Goal: Task Accomplishment & Management: Complete application form

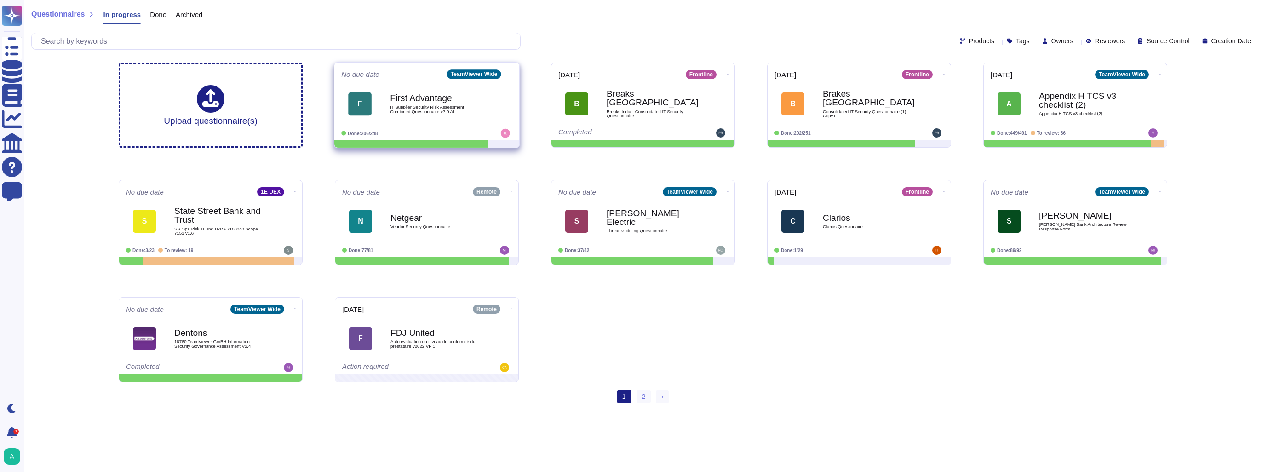
click at [412, 97] on b "First Advantage" at bounding box center [436, 98] width 93 height 9
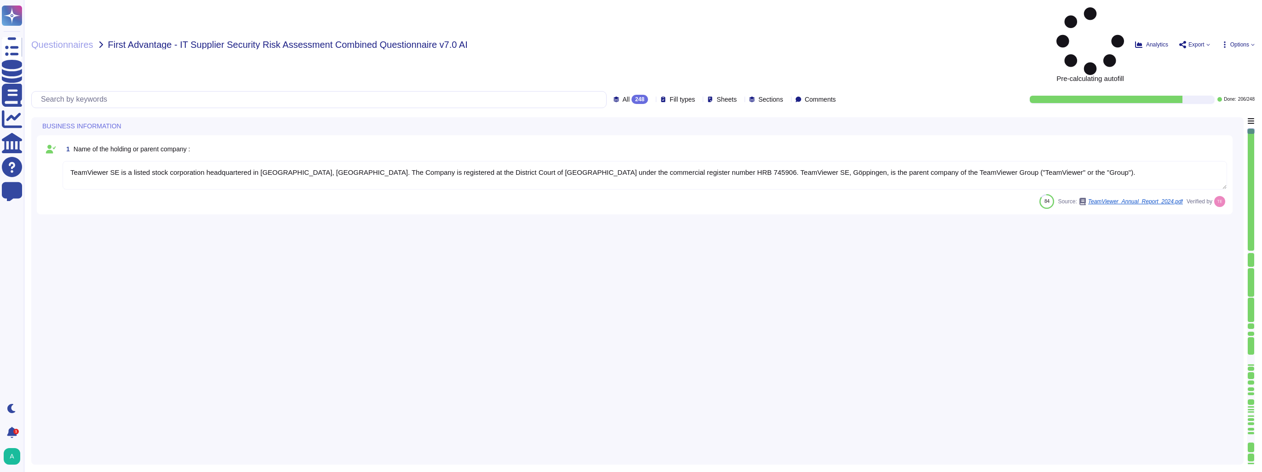
type textarea "TeamViewer SE is a listed stock corporation headquartered in [GEOGRAPHIC_DATA],…"
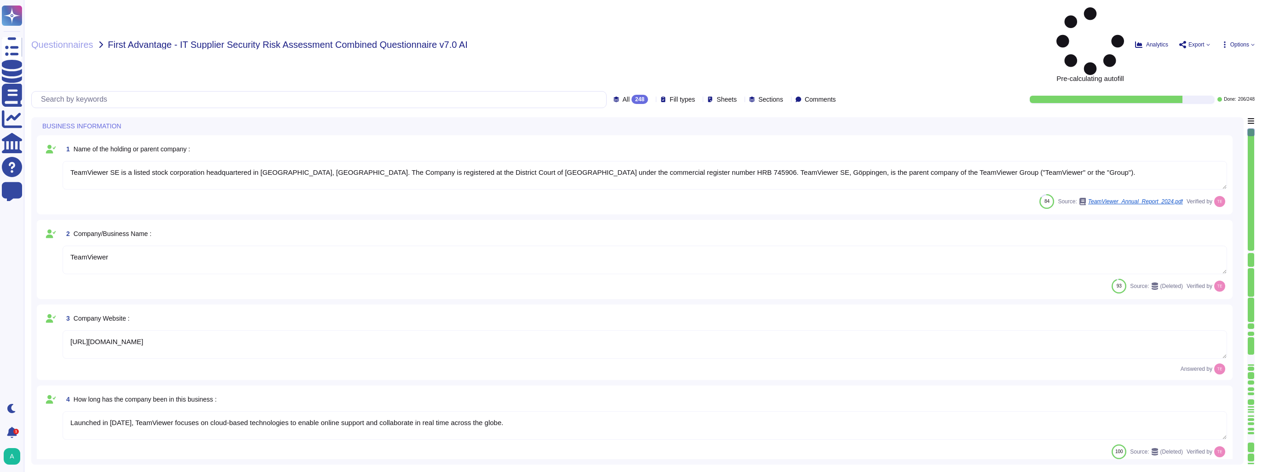
type textarea "TeamViewer"
type textarea "[URL][DOMAIN_NAME]"
type textarea "Launched in [DATE], TeamViewer focuses on cloud-based technologies to enable on…"
type textarea "TeamViewer US. Inc. * [STREET_ADDRESS]"
type textarea "The location of a disaster recovery site and the method for obtaining backup me…"
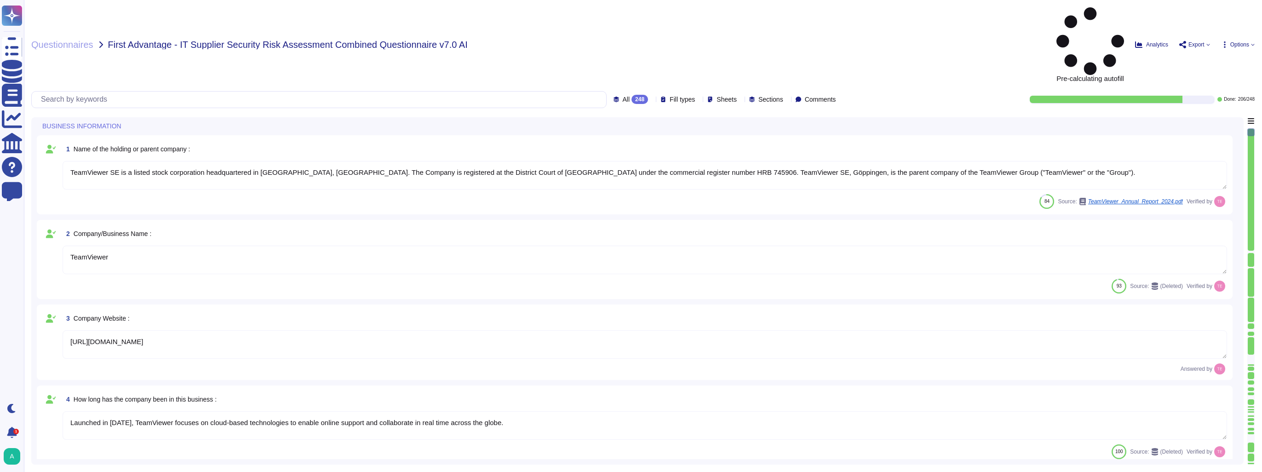
type textarea "TeamViewer is Publicly Held Further information: [URL][DOMAIN_NAME]"
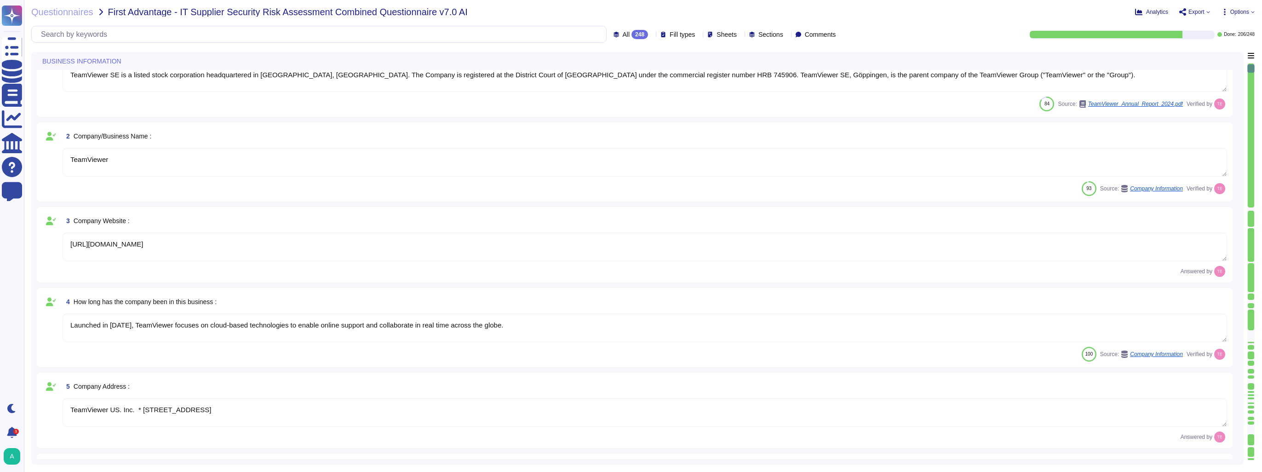
type textarea "TeamViewer AG is incorporated in [GEOGRAPHIC_DATA]. TeamViewer US is a corporat…"
type textarea "TeamViewer"
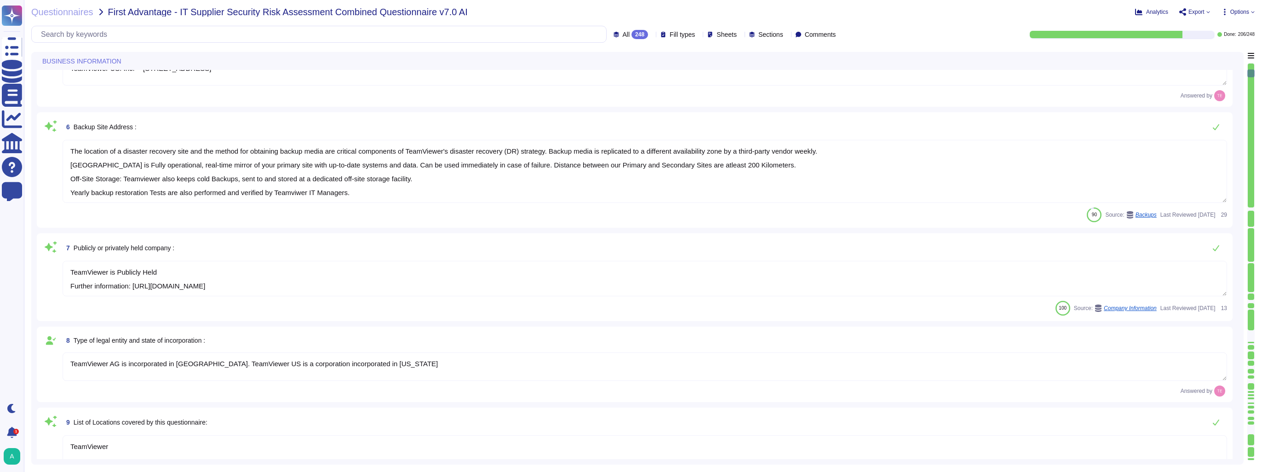
type textarea "As a global technology company, TeamViewer offers a cloud-based platform to con…"
type textarea "approx. 1700"
type textarea "Loremips dolo si ametcon, adipiscin, eli seddoe te incididunt utla etd magnaali…"
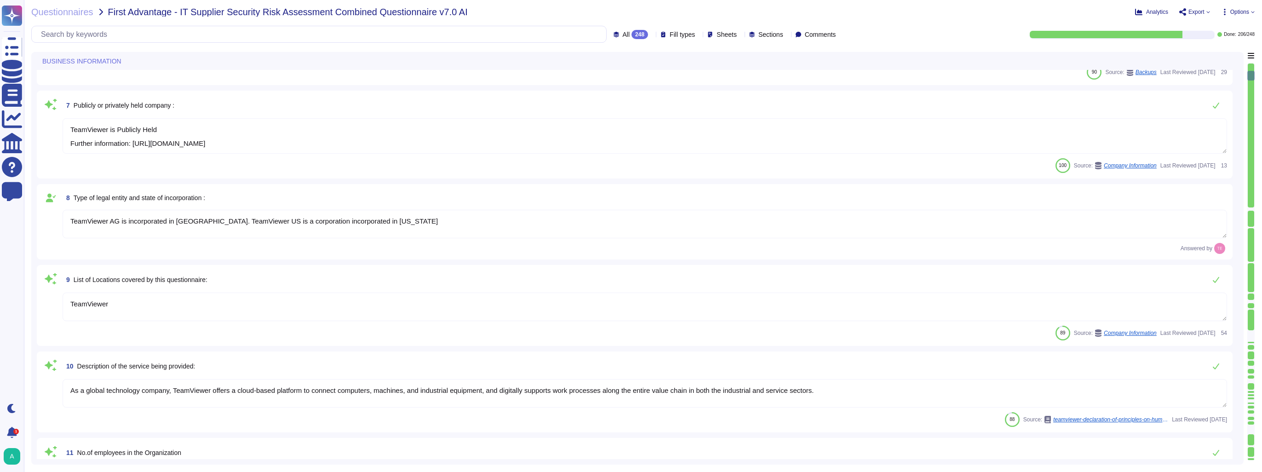
type textarea "TeamViewer does not own, lease or operate any local datacenter or server infras…"
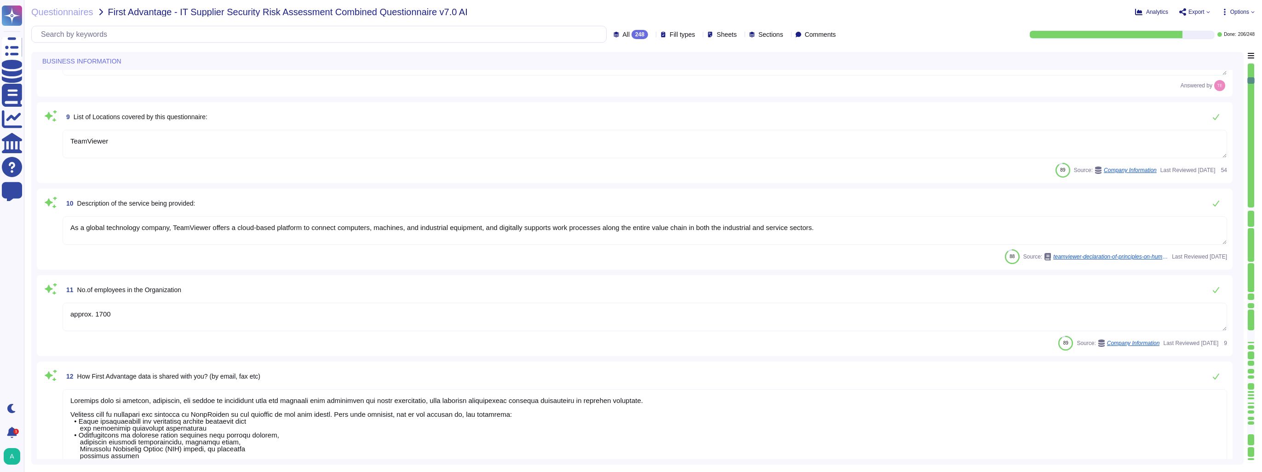
scroll to position [782, 0]
type textarea "TeamViewer"
type textarea "There are no material claims or judgements against TeamViewer that will impact …"
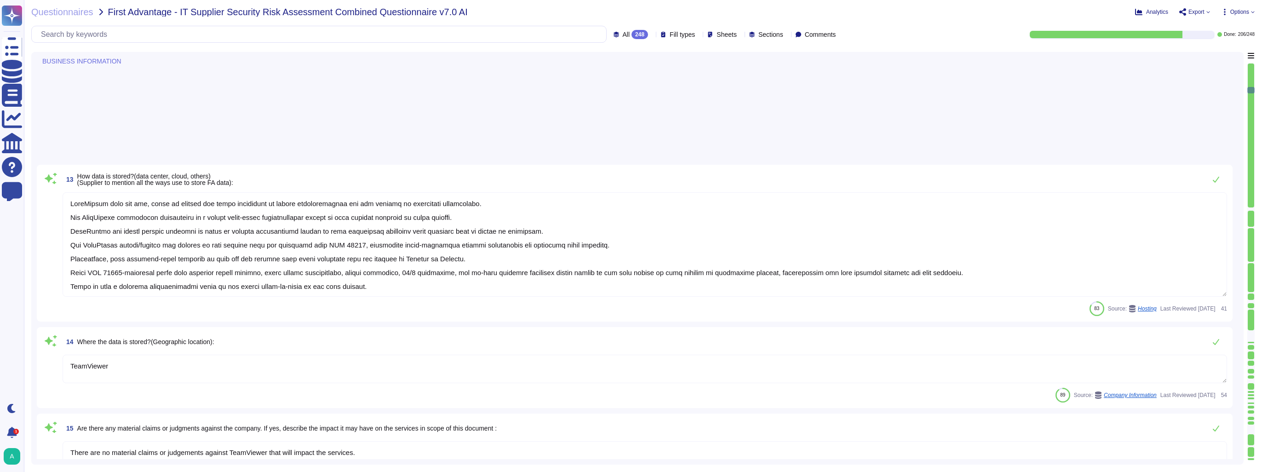
type textarea "[STREET_ADDRESS] including the locations according to annex"
type textarea "TeamViewer"
type textarea "TeamViewer does not own, lease or operate any local datacenter or server infras…"
type textarea "TeamViewer"
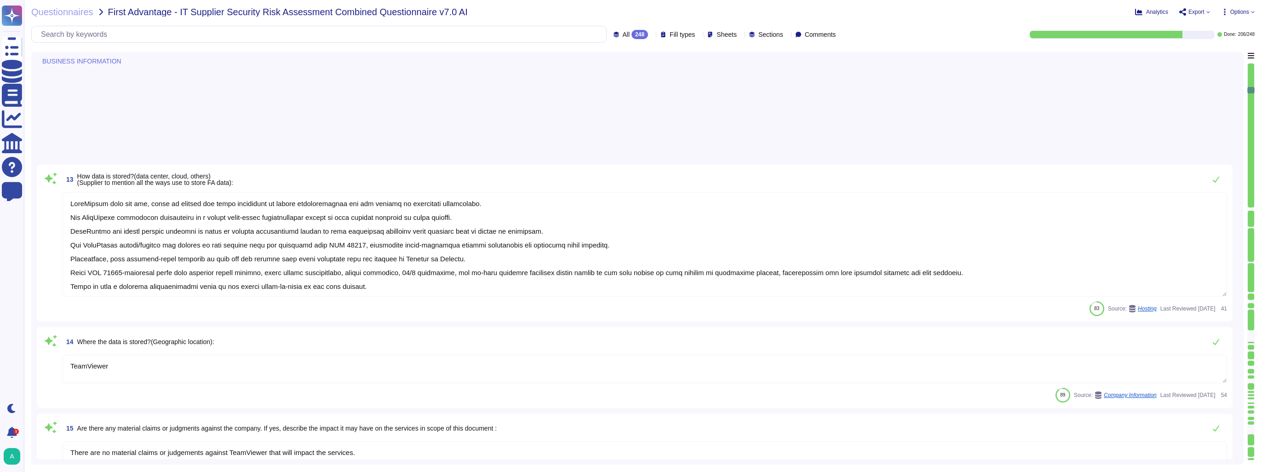
type textarea "TeamViewer does not own, lease or operate any local datacenter or server infras…"
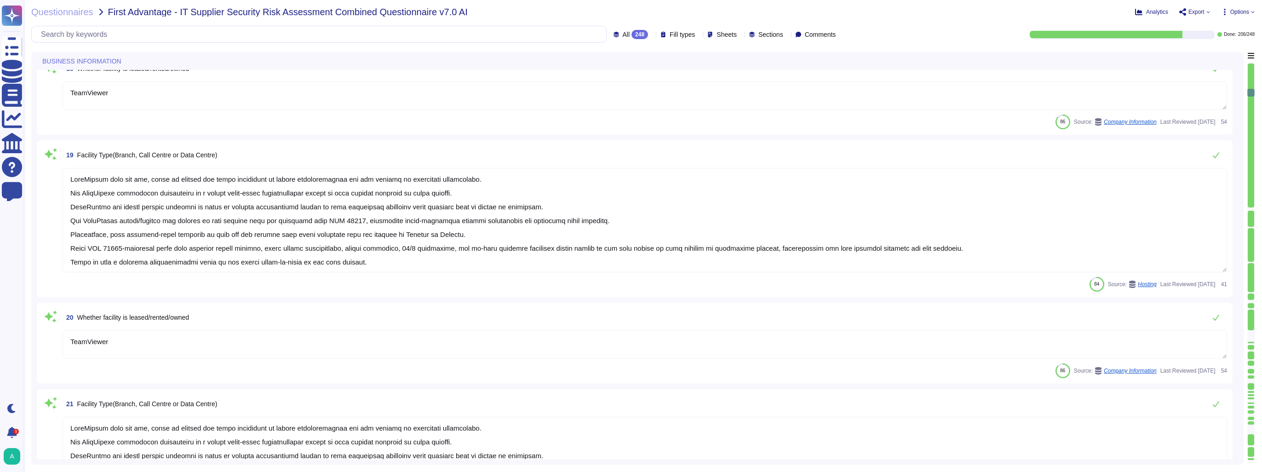
type textarea "TeamViewer Germany GmbH, [STREET_ADDRESS], is controller for [DOMAIN_NAME]."
type textarea "TeamViewer"
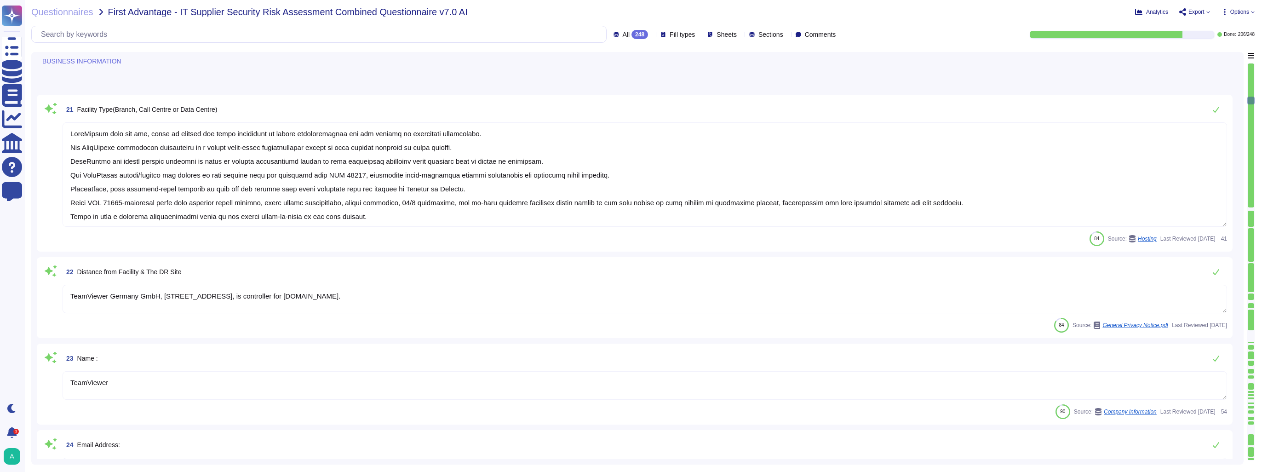
type textarea "Please contact [EMAIL_ADDRESS][DOMAIN_NAME] or via any of the methods specified…"
type textarea "Roles and responsibilities defined in written job descriptions consider and add…"
type textarea "~1700 COGS : "cost of goods sold" 89 G&A : "G&A general and administrative" 336…"
type textarea "Yes, TeamViewer does have a Risk Management process in place, we follow guideli…"
type textarea "A formal risk assessment is conducted at least annually to identify internal an…"
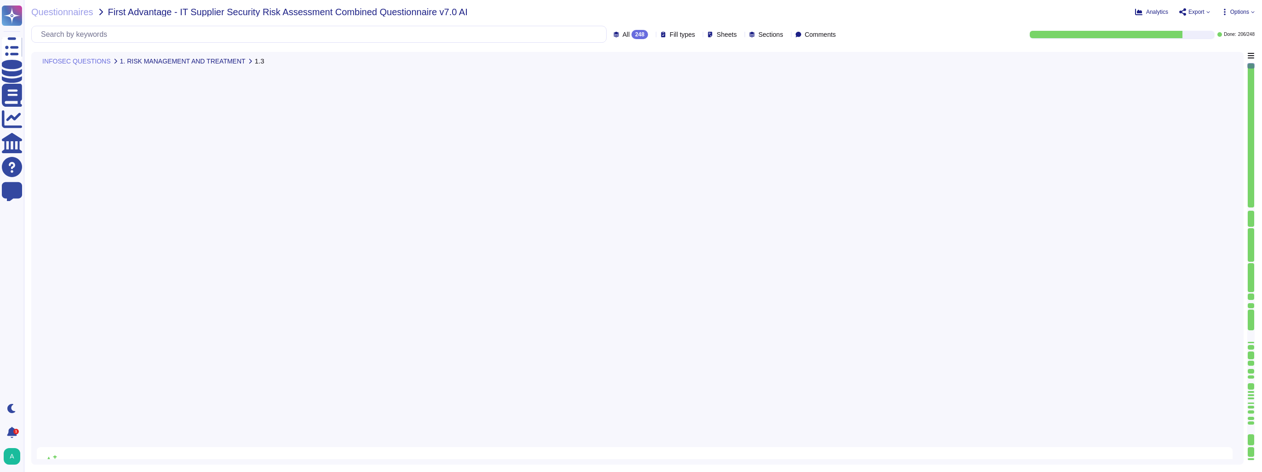
type textarea "The assessment of exposure took into account both the likelihood and the magnit…"
type textarea "No disclosure as at this time the risk program is considered internal informati…"
type textarea "TeamViewer IT Security is managing the Information Security Policies for employ…"
type textarea "There is a dedicated PSIRT and CSIRT team to ensure coverage of all areas of th…"
type textarea "For more information, please have a look at TeamViewer's subprocesor list ([URL…"
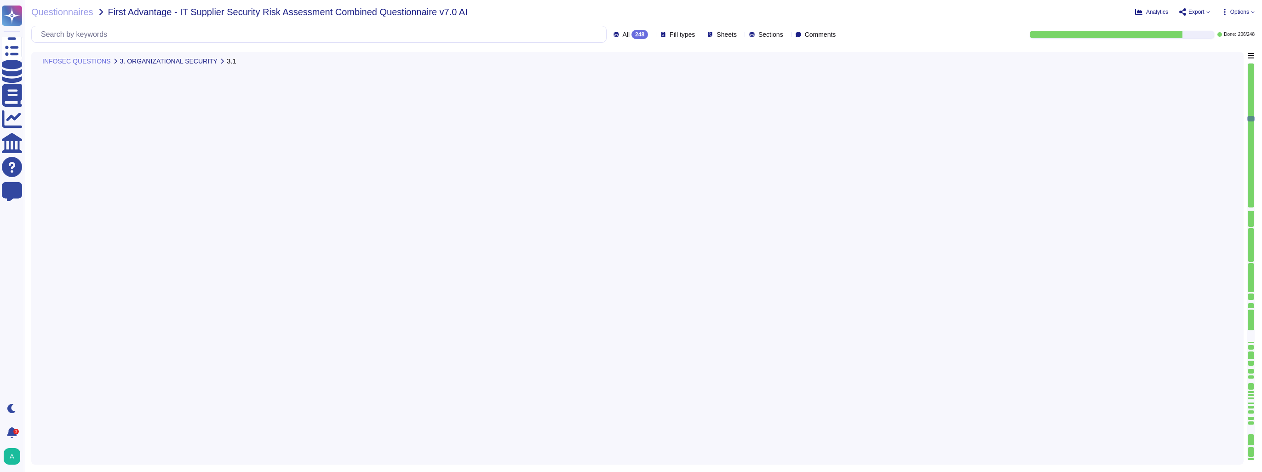
type textarea "A formal risk assessment is conducted at least annually to identify internal an…"
type textarea "Third parties are required to sign confidentiality agreements if they will have…"
type textarea "TeamViewer has a state of the art mobile device management software which keeps…"
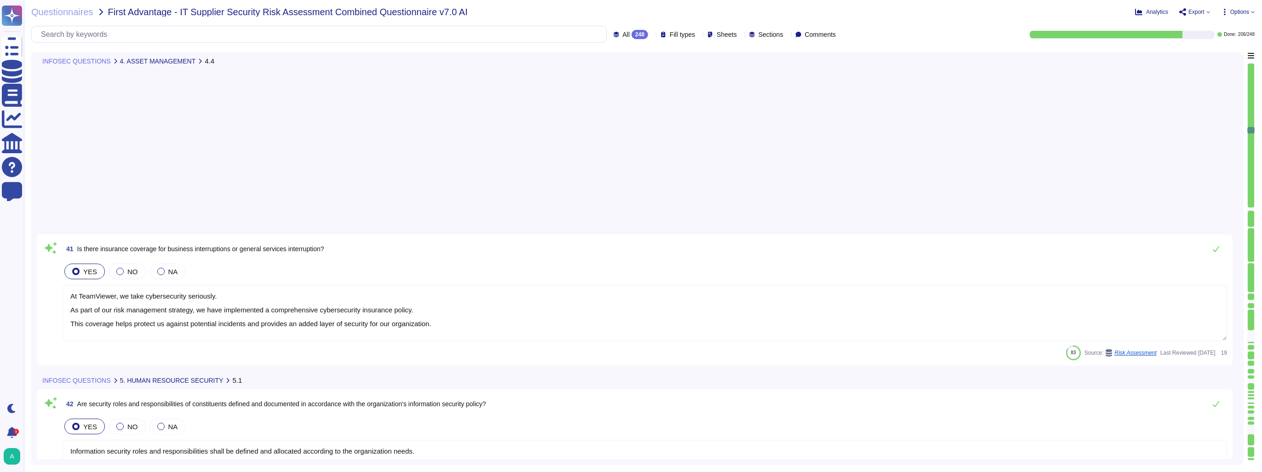
type textarea "Information security roles and responsibilities shall be defined and allocated …"
type textarea "TeamViewer is working in alignment with local laws in the areas of operation wh…"
type textarea "All employees are trained internally in accordance with Art. 32 (4) GDPR and ar…"
type textarea "The Employees receive regular data protection training and are bound to confide…"
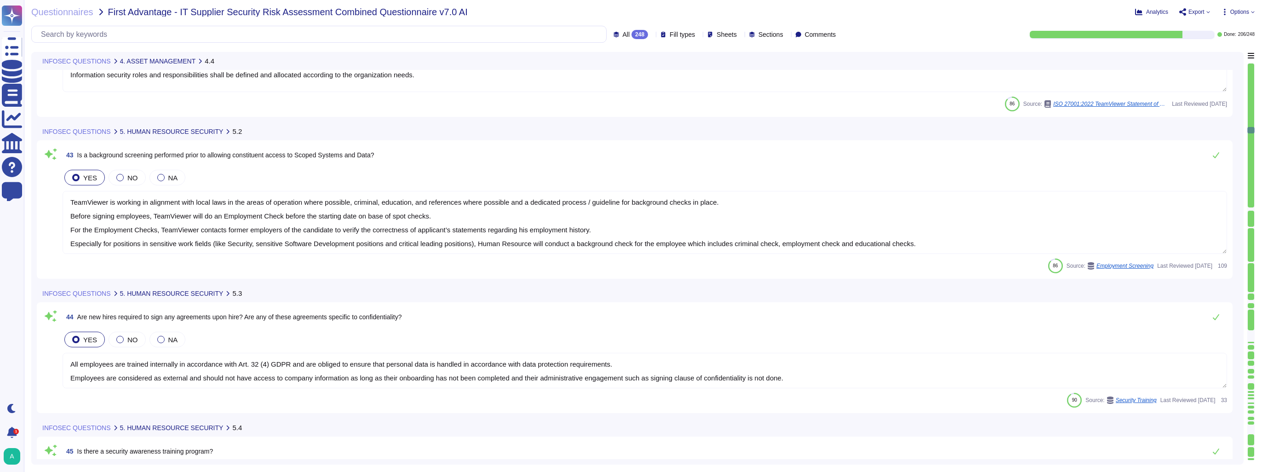
scroll to position [4739, 0]
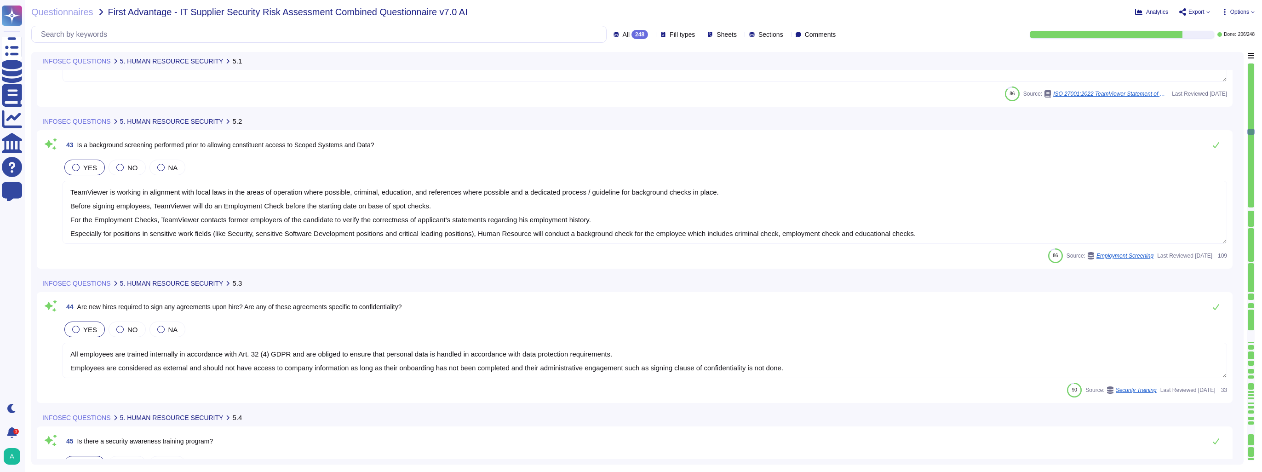
type textarea "TeamViewer has defined a number of disciplinary measures and sanctions to be ap…"
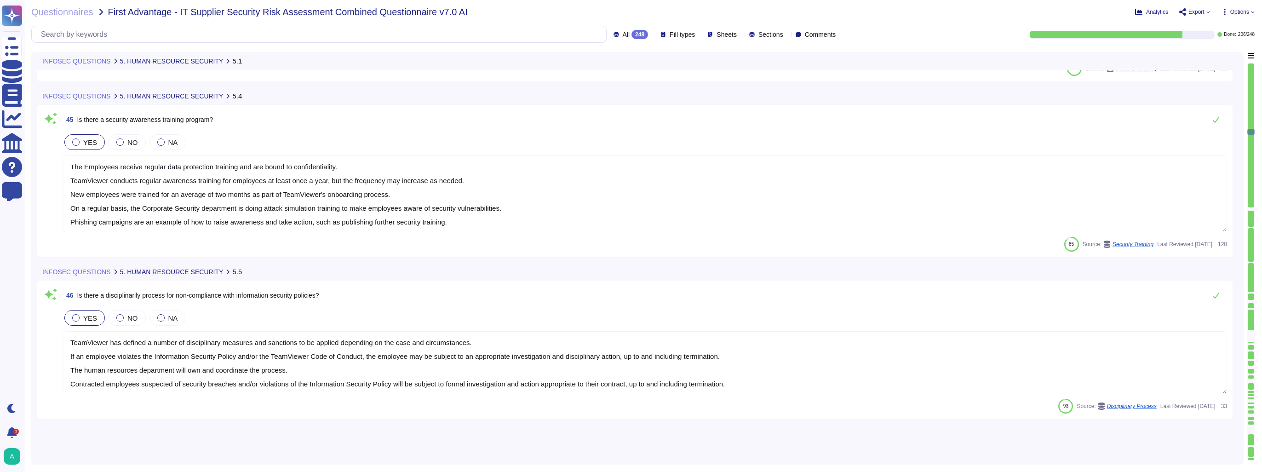
scroll to position [5061, 0]
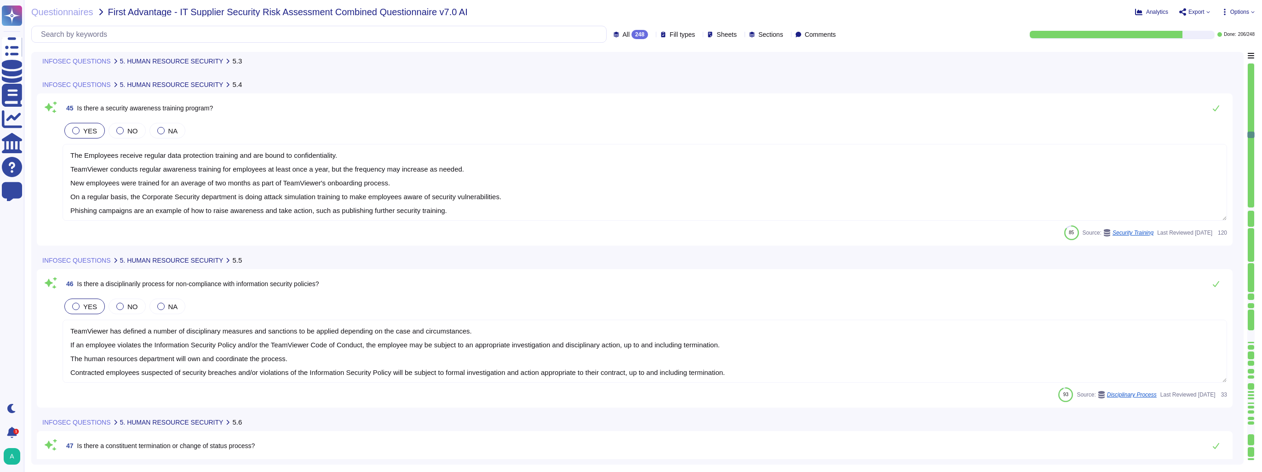
type textarea "Yes"
type textarea "TeamViewer IT Security is managing the Information Security Policies for employ…"
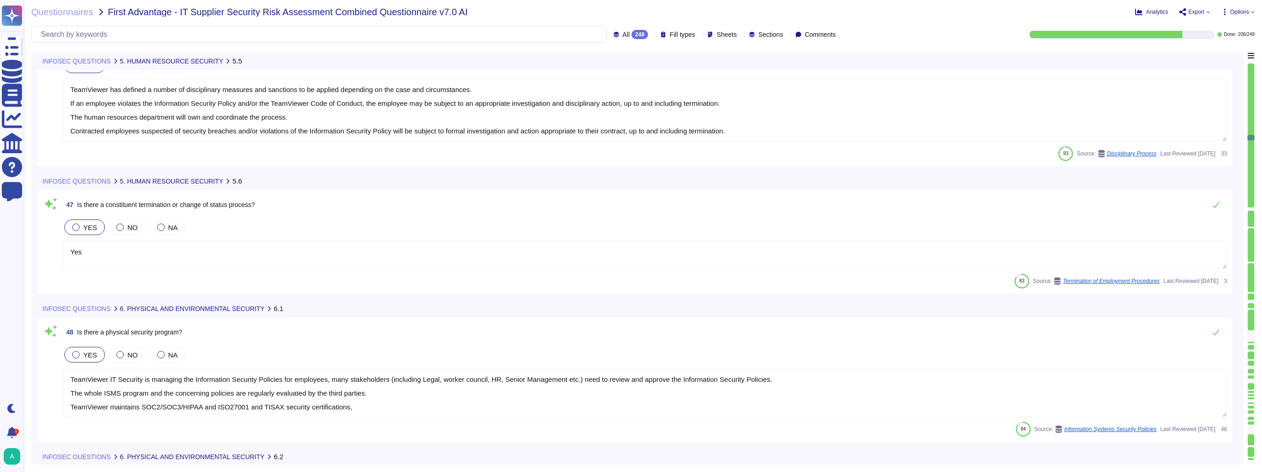
type textarea "TeamViewer hosting providers took appropriate measures as part of their ISO 270…"
type textarea "Employees and visitors are required to wear their badges visibly at all times w…"
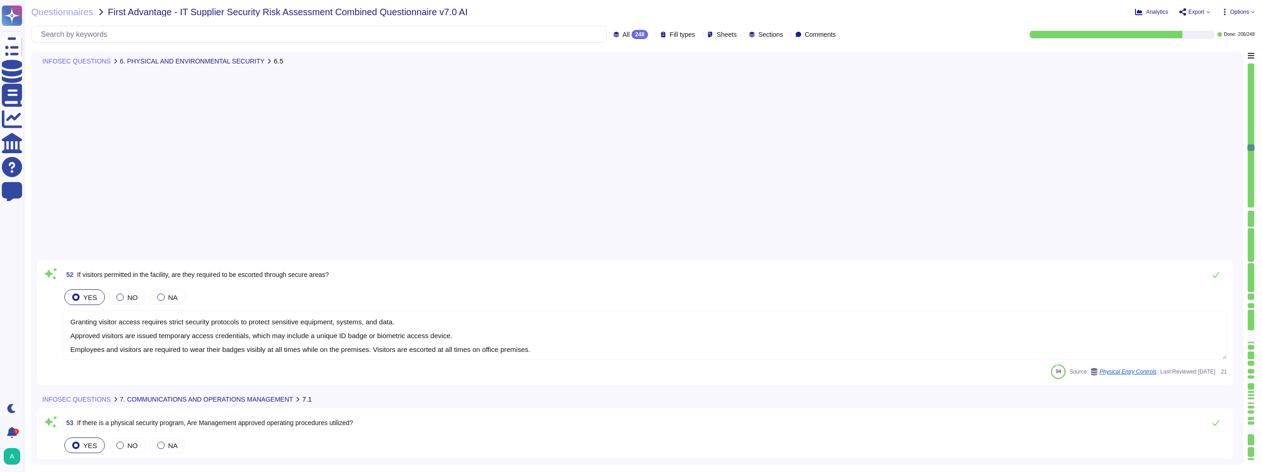
type textarea "For more information, please have a look at TeamViewer's subprocesor list ([URL…"
type textarea "A third-party risk assessment tool is used to continuously identify threats tha…"
type textarea "Ensuring that employee devices are protected with anti-malware and anti-virus s…"
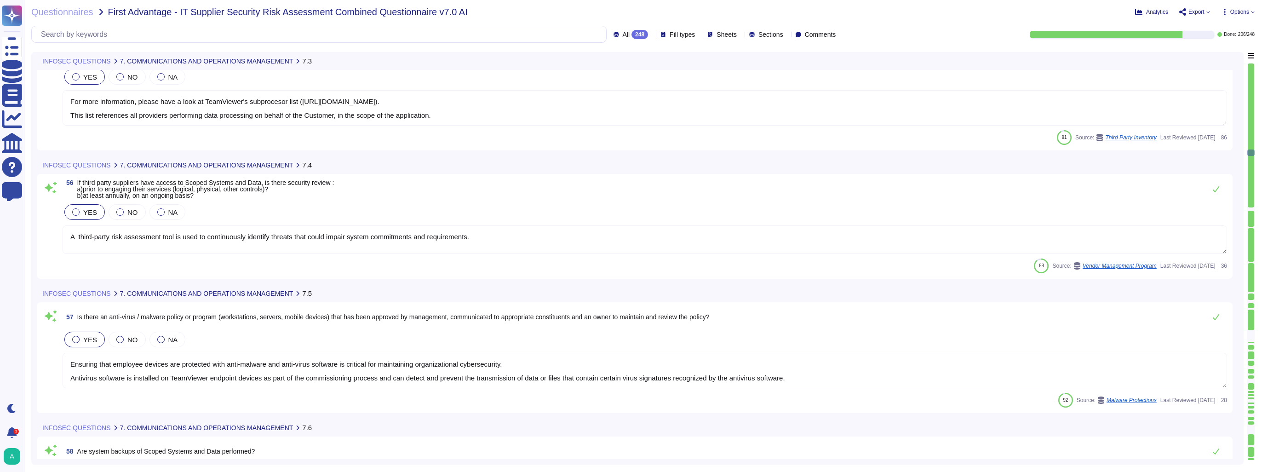
type textarea "Backups are made in a periodic manner for critical assets, applications and sys…"
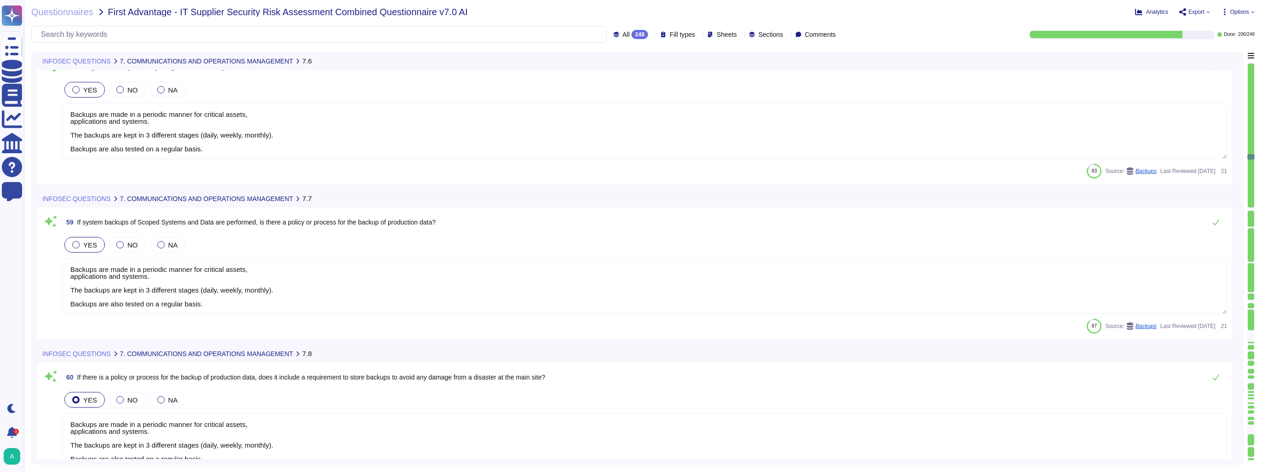
type textarea "Backups are made in a periodic manner for critical assets, applications and sys…"
type textarea "The location of a disaster recovery site and the method for obtaining backup me…"
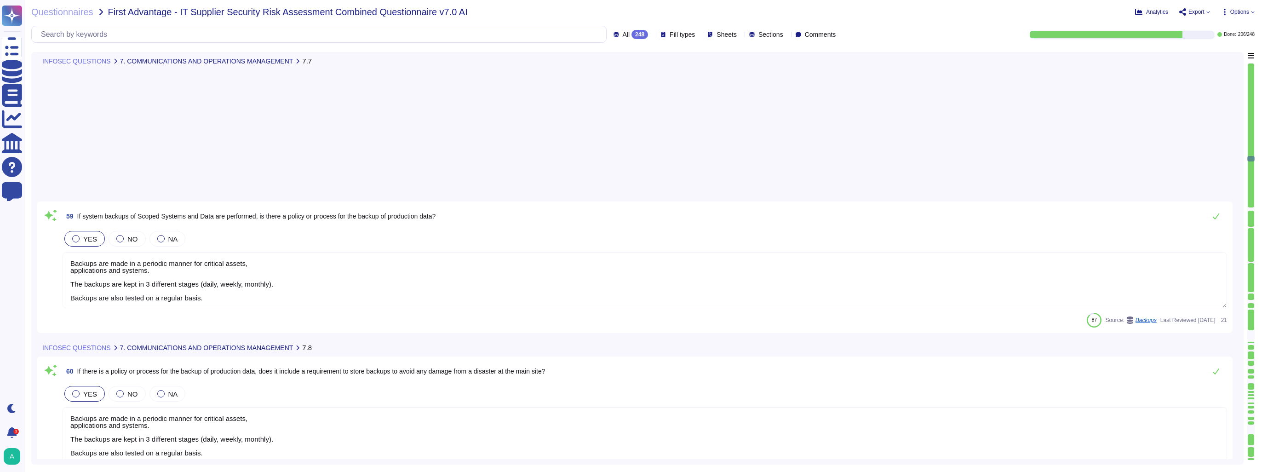
type textarea "Customer data is backed up and monitored for completeness and disruptions. Back…"
type textarea "The location of a disaster recovery site and the method for obtaining backup me…"
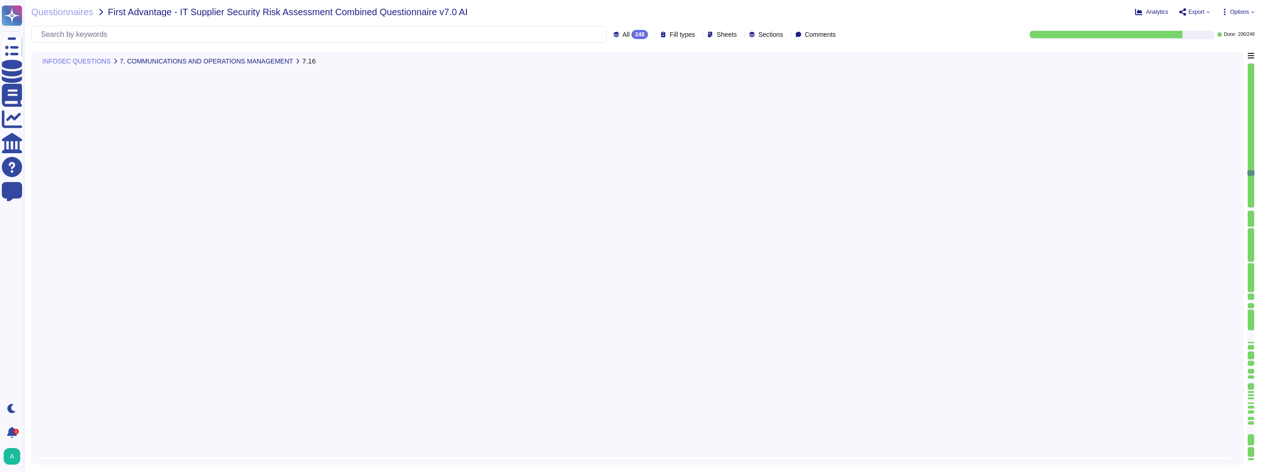
type textarea "The networks are segregated and segmented. This works within RBAC to minimize r…"
type textarea "Change management process take place and ensures that any changes to IT systems…"
type textarea "Security Protocol: Secured with WPA2. Encryption: Encrypted using AES."
type textarea "TeamViewer maintains policies which define the use and configuration of corpora…"
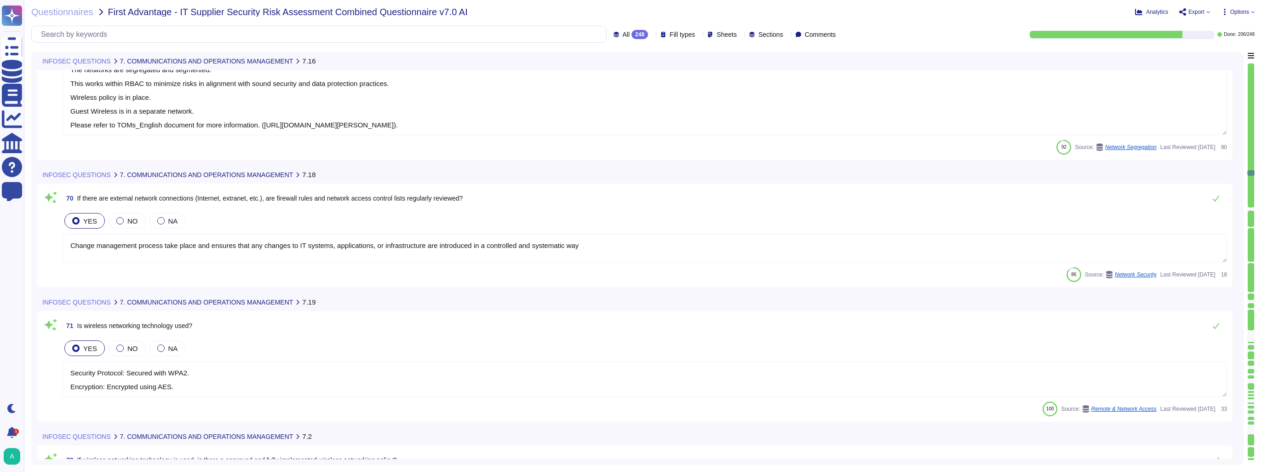
scroll to position [8741, 0]
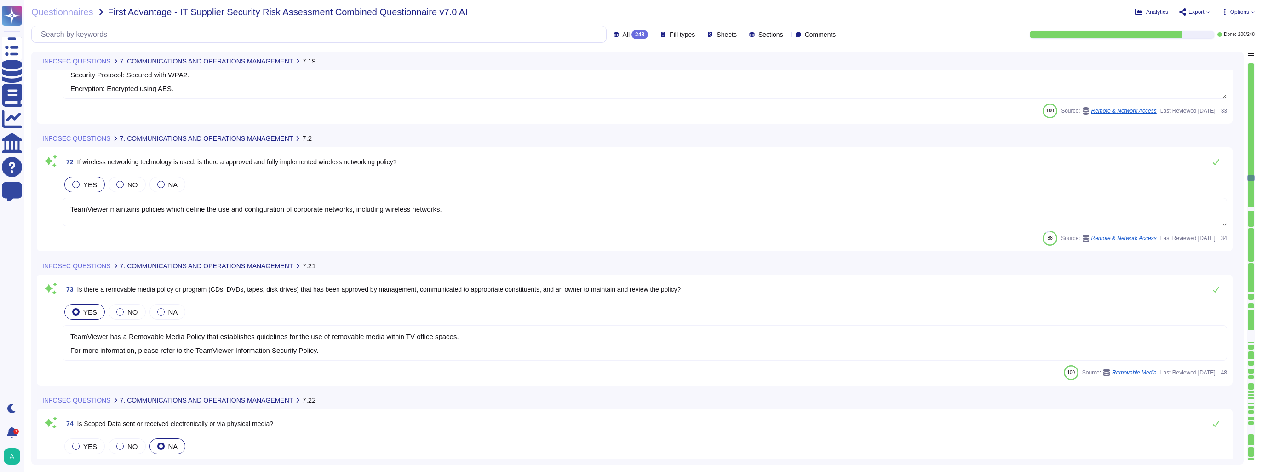
type textarea "TeamViewer has a Removable Media Policy that establishes guidelines for the use…"
type textarea "H.264"
type textarea "All connections to TeamViewer's websites, web services, and apps are SSL/TLS (T…"
type textarea "Enterprise Endpoint Detection and Response is deployed to all endpoints in the …"
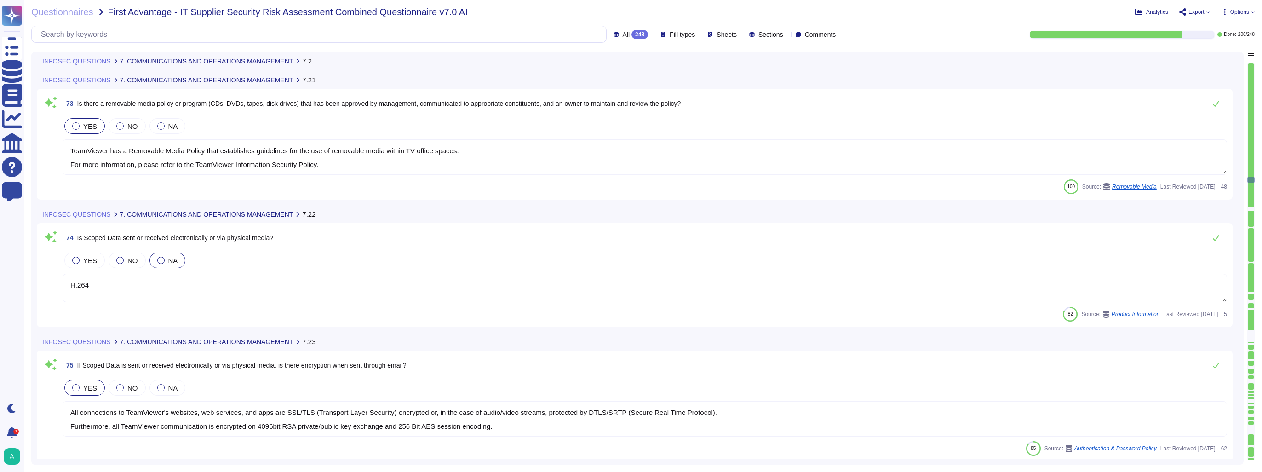
type textarea "TeamViewer ensures secure authentication through the use of Two-Factor Authenti…"
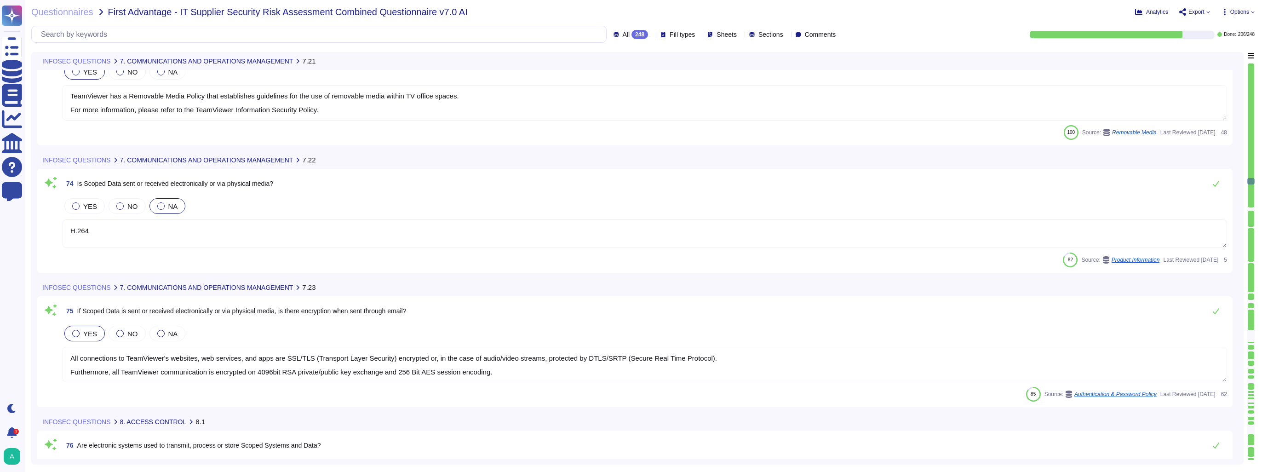
scroll to position [8971, 0]
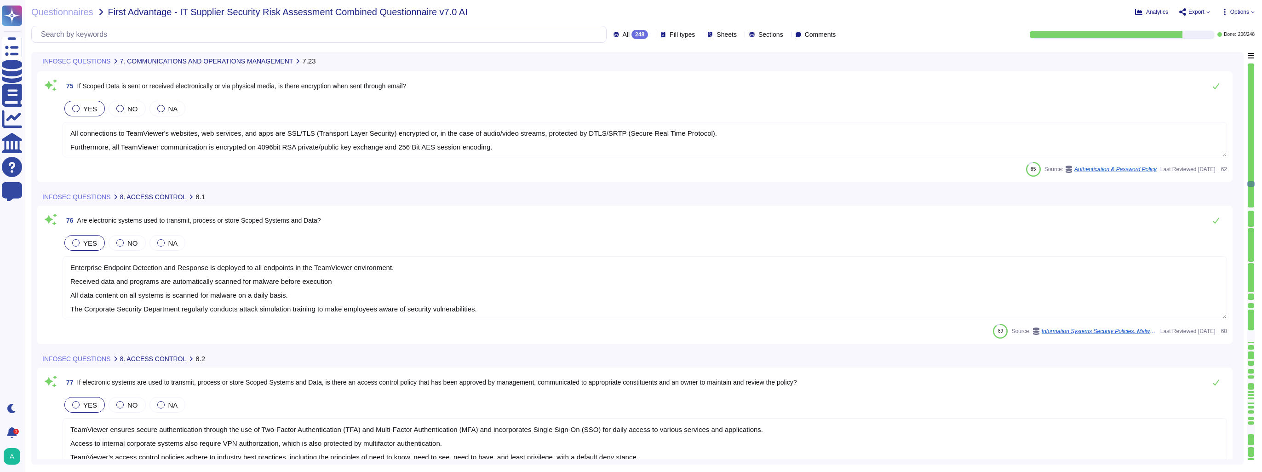
type textarea "Employees and approved vendor personnel sign on to the TeamViewer network using…"
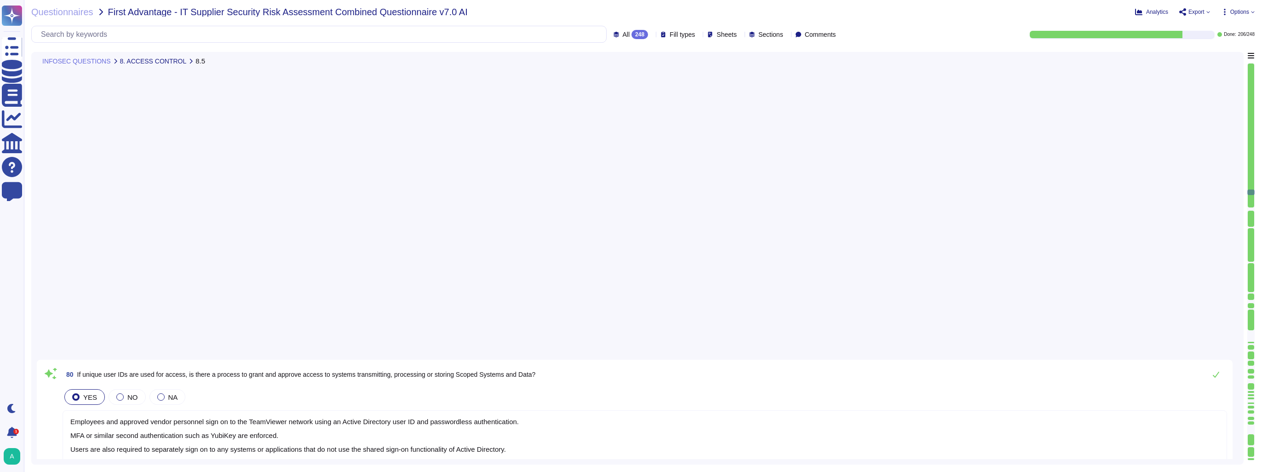
type textarea "Employees and approved vendor personnel sign on to the TeamViewer network using…"
type textarea "Teamviewer uses multifactor authentication as its primary form of authenticatio…"
type textarea "Authorized employees can access the system over the Internet using VPN technolo…"
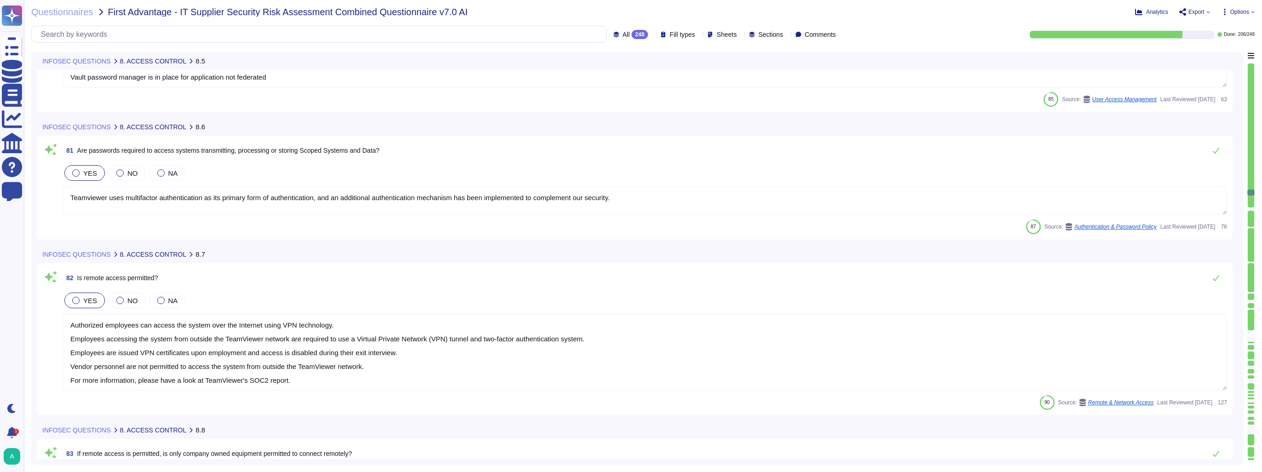
type textarea "Authorized employees can access the system over the Internet using VPN technolo…"
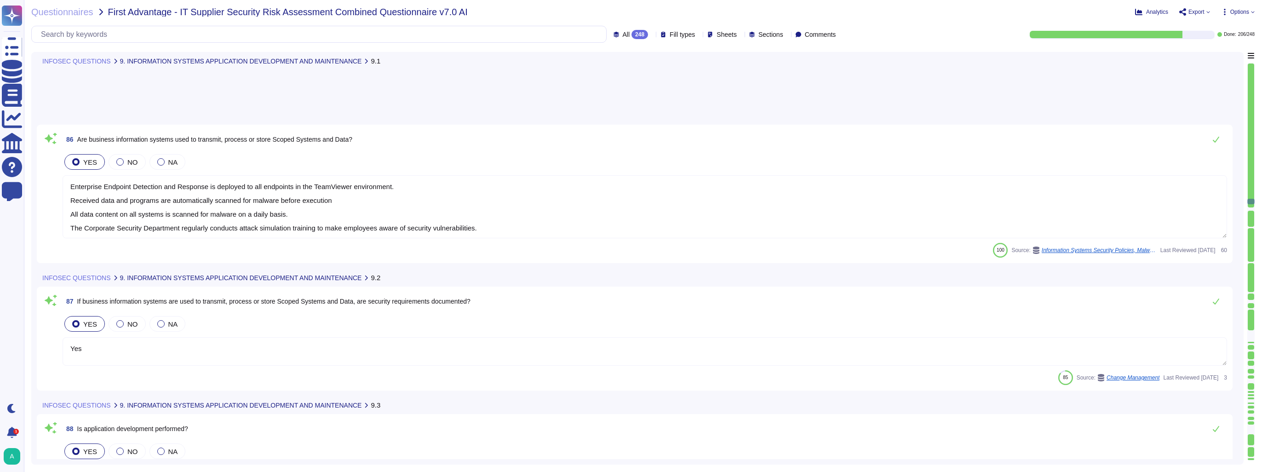
type textarea "All applications developed by TeamViewer follow its S-SDLC."
type textarea "Yes, TeamViewer uses a policy covering its S-SDLC and surrounding processes"
type textarea "TeamViewer has implemented a patch management process to ensure that contracted…"
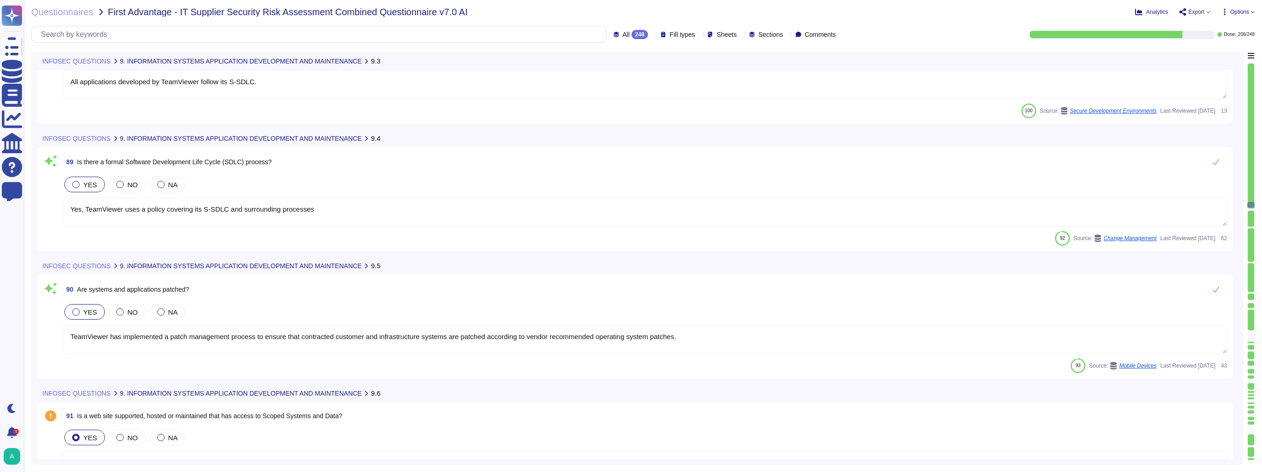
type textarea "TeamViewer works with trusted external consulting and auditors which are conduc…"
type textarea "Vulnerability scans are performed daily on the environment to identify control …"
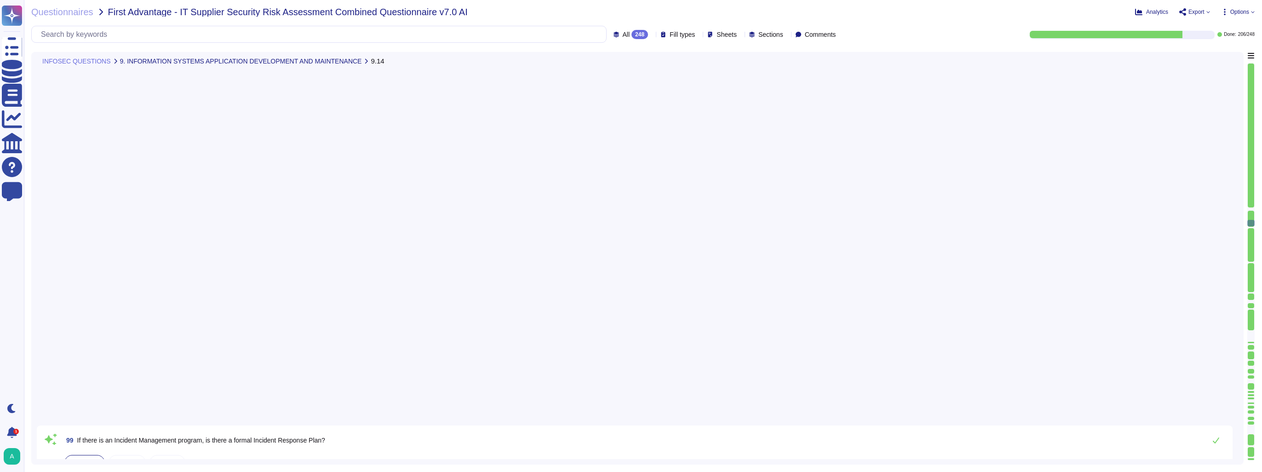
type textarea "TeamViewer does have a Business Continuity Plan and as well a Disaster Recovery…"
type textarea "TeamViewer has a business continuity plan as well as a disaster recovery plan t…"
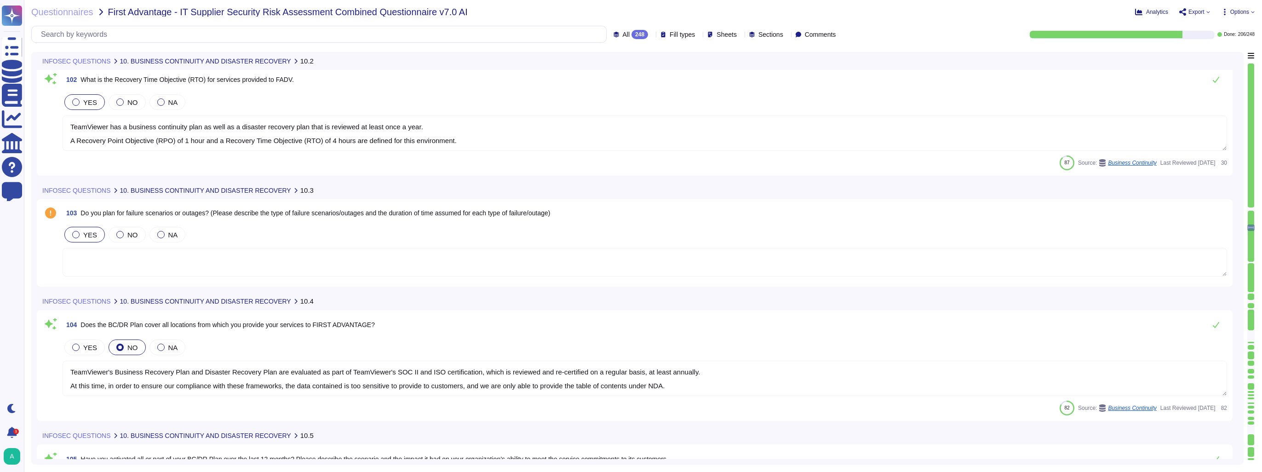
type textarea "TeamViewer's Business Recovery Plan and Disaster Recovery Plan are evaluated as…"
type textarea "TeamViewer does have a Business Continuity Plan and as well a Disaster Recovery…"
type textarea "We have a comprehensive incident response plan in place, which includes the rol…"
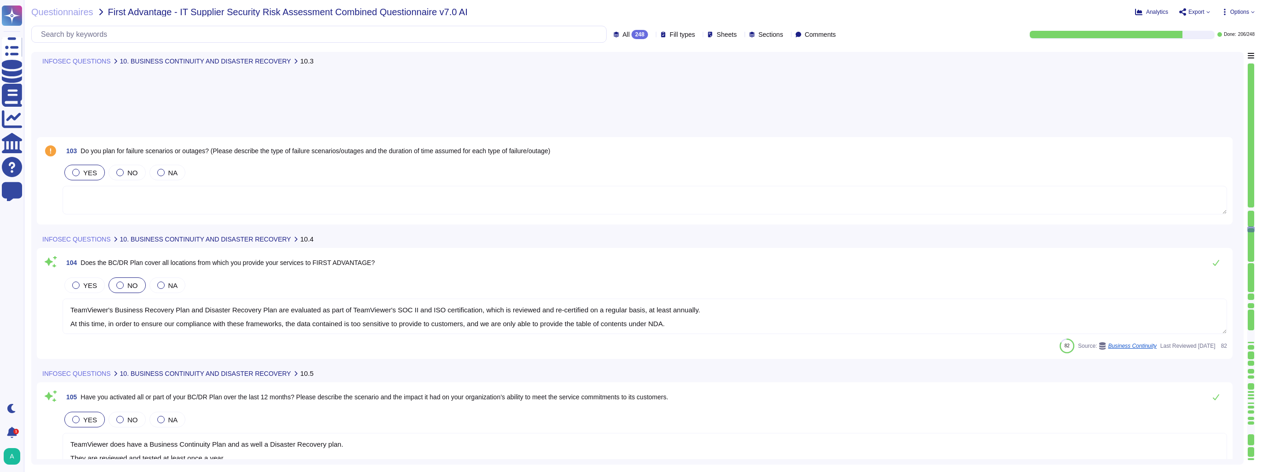
type textarea "TeamViewer communicates updates about service availability through its status p…"
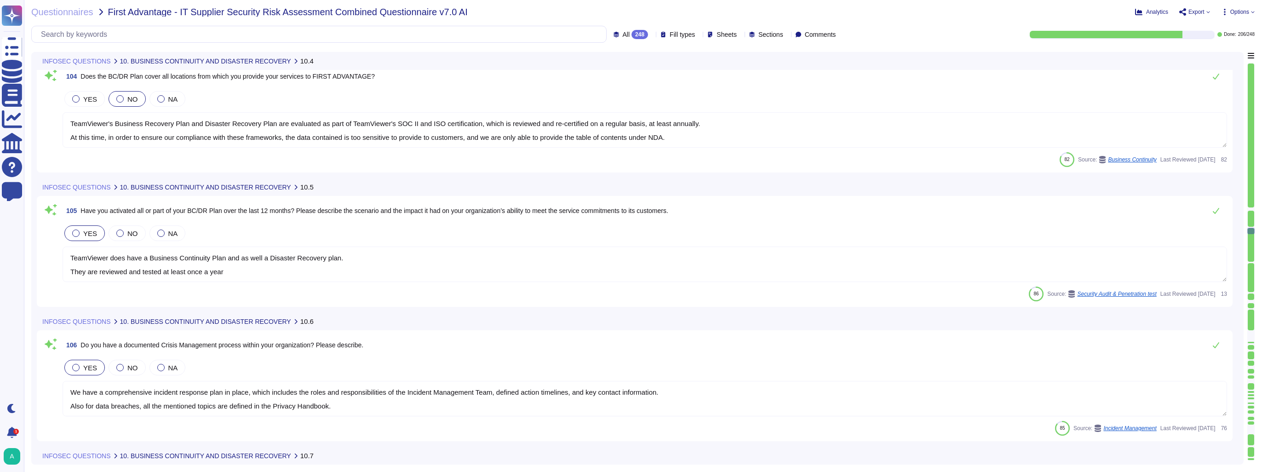
type textarea "Business continuity and disaster recovery plans are tested annually and include…"
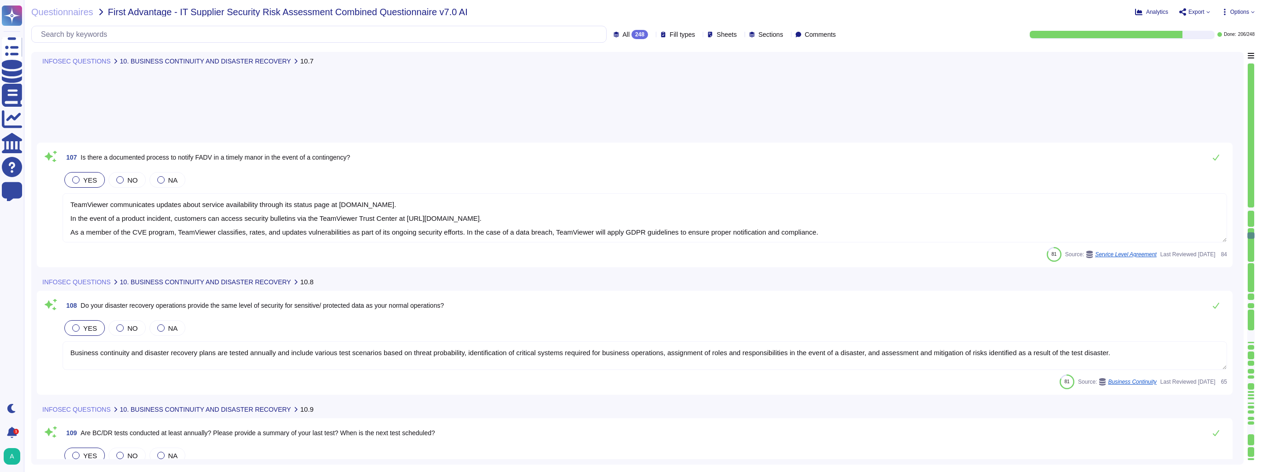
type textarea "TeamViewer does have a Business Continuity Plan and as well a Disaster Recovery…"
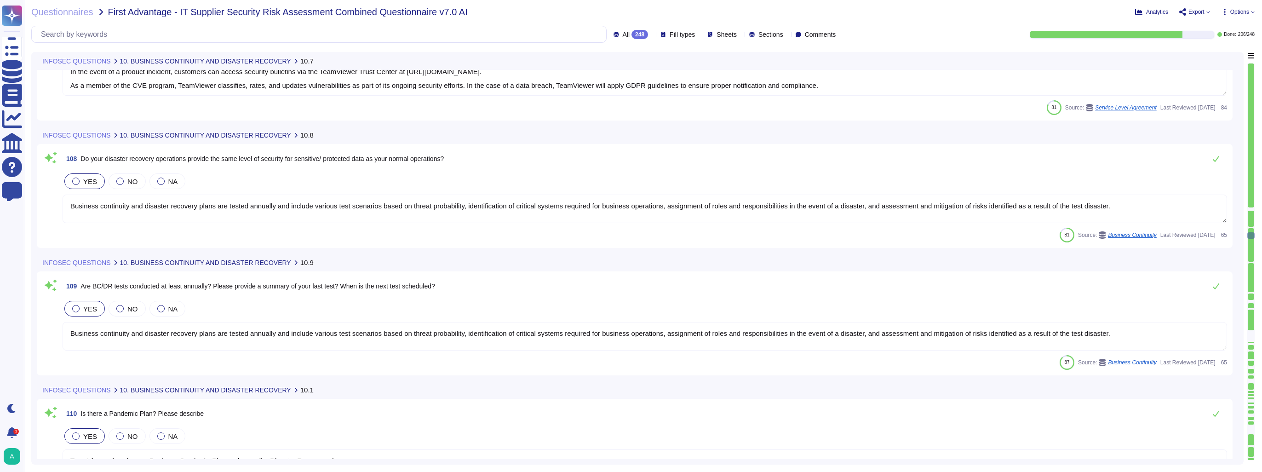
type textarea "TeamViewer utilizes the services of ANEXIA Internetdienstleistungs GmbH ('ANEXI…"
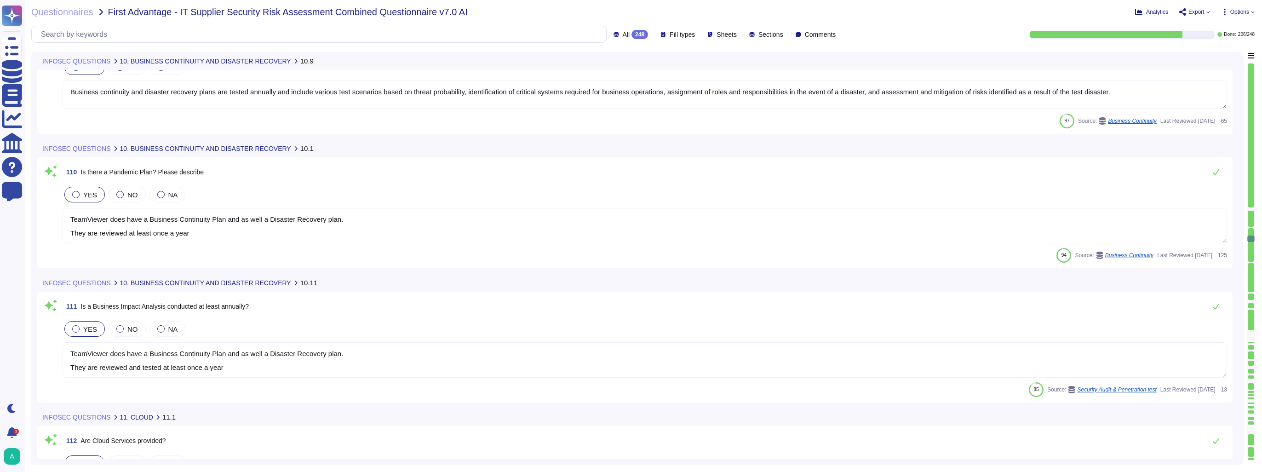
type textarea "Data stored in the account — such as passwords, keys, and chat logs — are encry…"
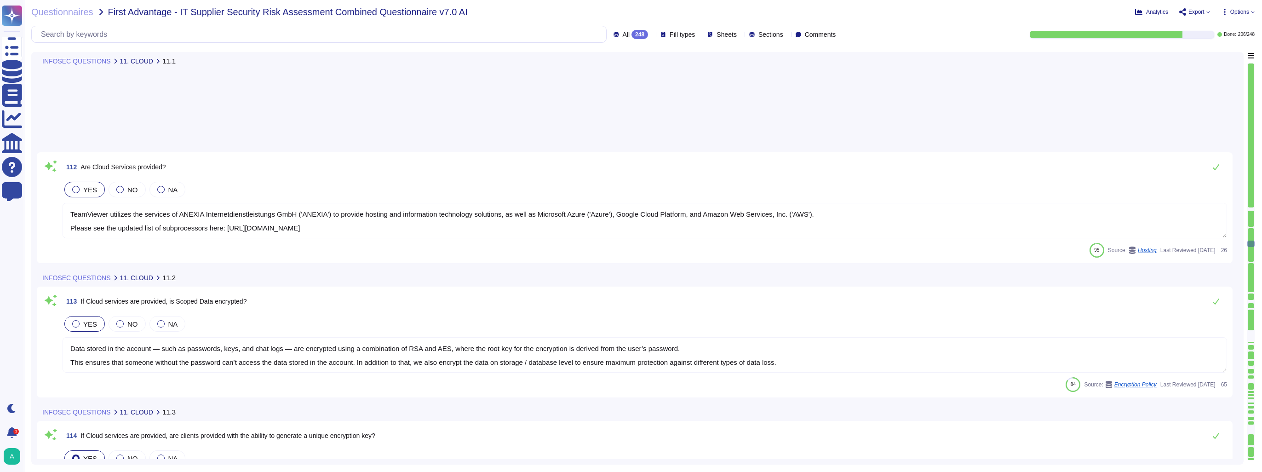
type textarea "The TeamViewer product has different types of secret keys which are also handle…"
type textarea "TeamViewer is audited on an annual basis. TeamViewer conducts independent HIPAA…"
type textarea "TeamViewer communicates service availability via TeamViewer's status page [DOMA…"
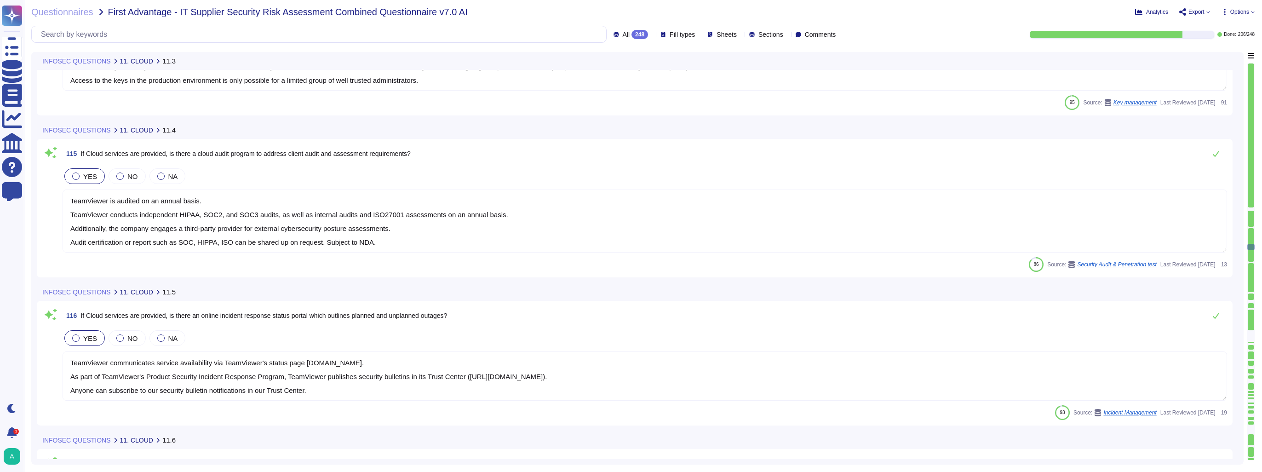
type textarea "TeamViewer does offer a security bulletin which can be subscribed. ([URL][DOMAI…"
type textarea "TeamViewer works with trusted external consulting and auditors which are conduc…"
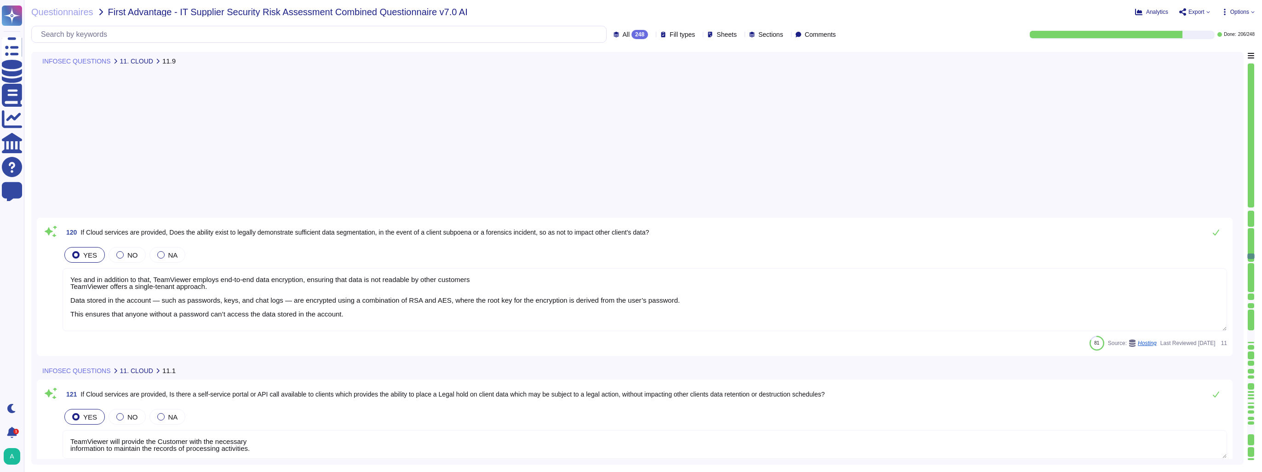
type textarea "Yes and in addition to that, TeamViewer employs end-to-end data encryption, ens…"
type textarea "TeamViewer will provide the Customer with the necessary information to maintain…"
type textarea "TeamViewer uses role-based security architecture and requires users of the syst…"
type textarea "Authorized employees can access the system over the Internet using VPN technolo…"
type textarea "Teamviewer utilizes an intrusion detection system (IDS) in the datacenter and o…"
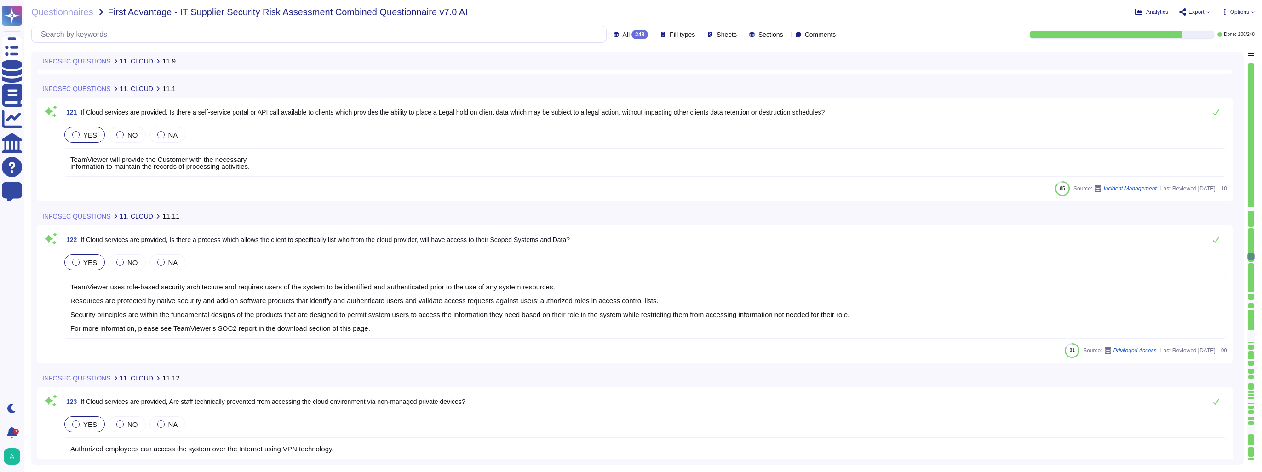
scroll to position [0, 0]
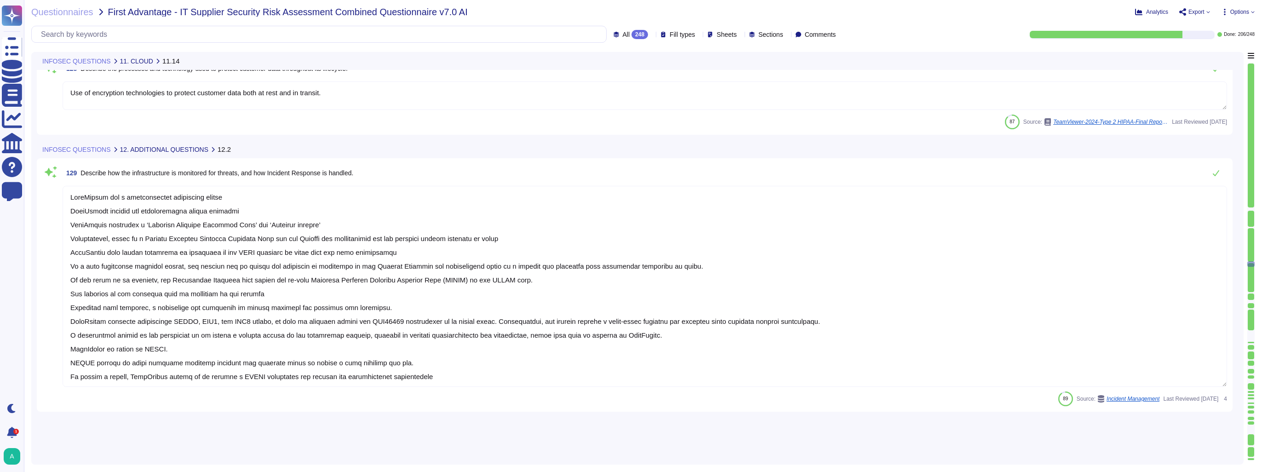
type textarea "Use of encryption technologies to protect customer data both at rest and in tra…"
type textarea "LoreMipsum dol s ametconsectet adipiscing elitse DoeiUsmodt incidid utl etdolor…"
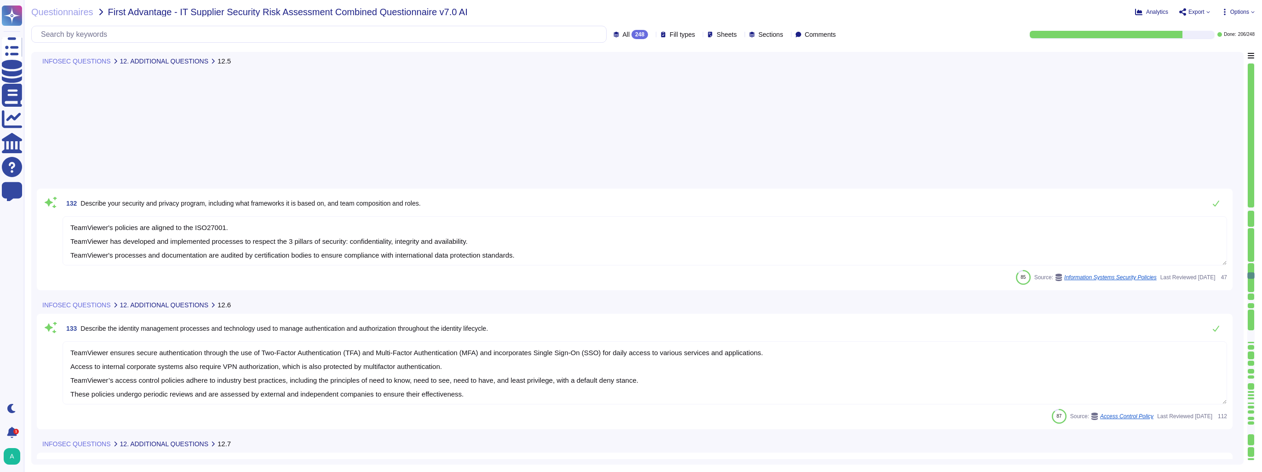
type textarea "TeamViewer ensures secure authentication through the use of Two-Factor Authenti…"
type textarea "Electronic intrusion detection systems are installed with the purpose of monito…"
type textarea "Data destruction procedures are in place to guide the secure disposal of data a…"
type textarea "[URL][DOMAIN_NAME] TeamViewer respective departments conduct internal review of…"
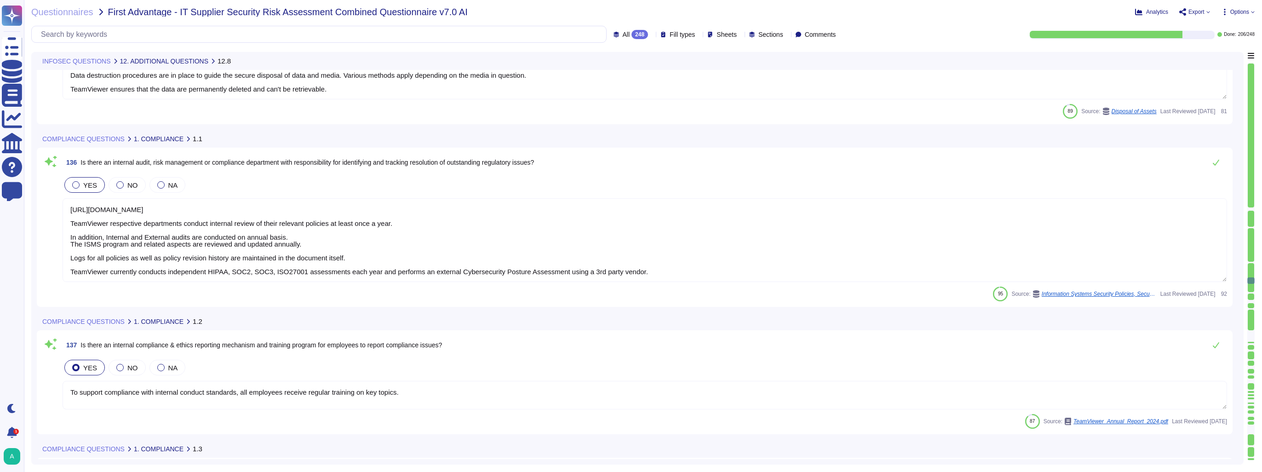
type textarea "To support compliance with internal conduct standards, all employees receive re…"
type textarea "TeamViewer has an established data deletion concept that is centrally overseen …"
type textarea "At the choice of the Customer, TeamViewer shall delete or return the personal d…"
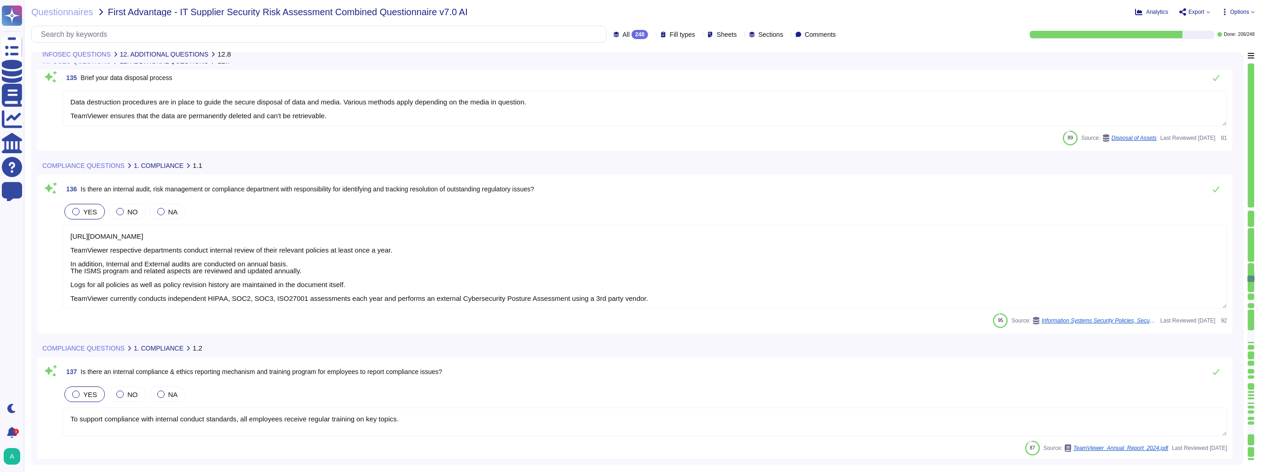
type textarea "Electronic intrusion detection systems are installed with the purpose of monito…"
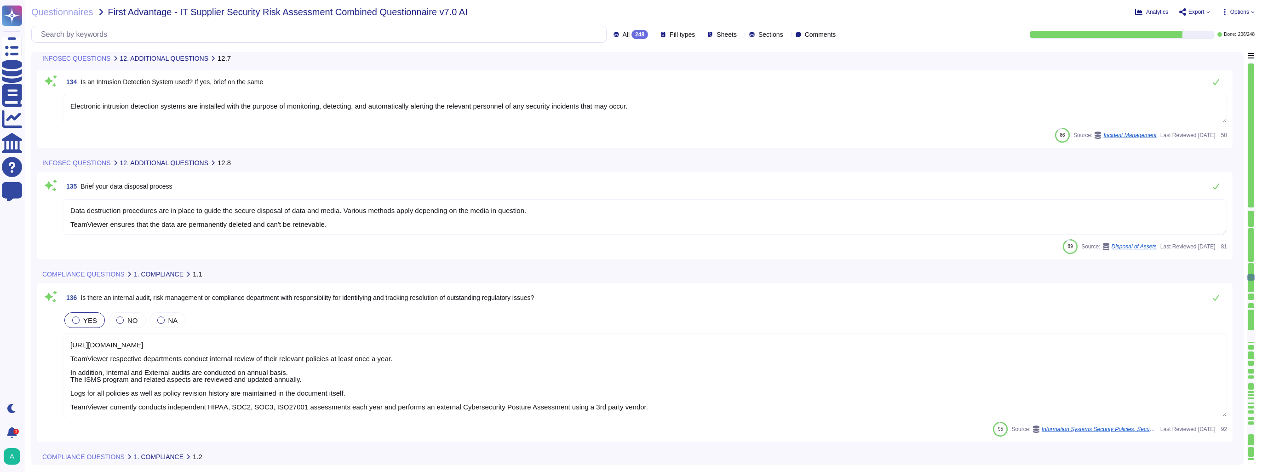
type textarea "TeamViewer ensures secure authentication through the use of Two-Factor Authenti…"
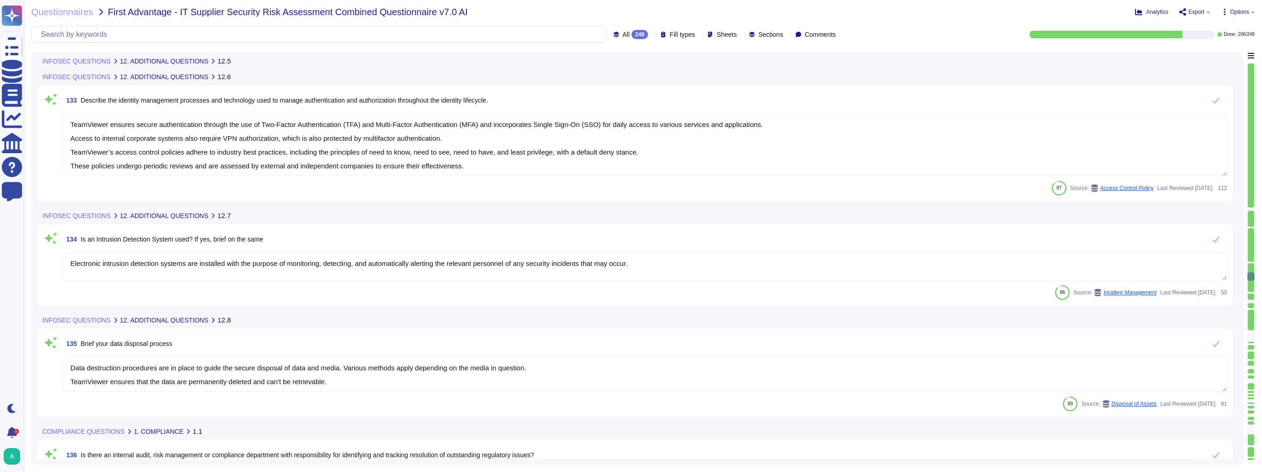
type textarea "TeamViewer's policies are aligned to the ISO27001. TeamViewer has developed and…"
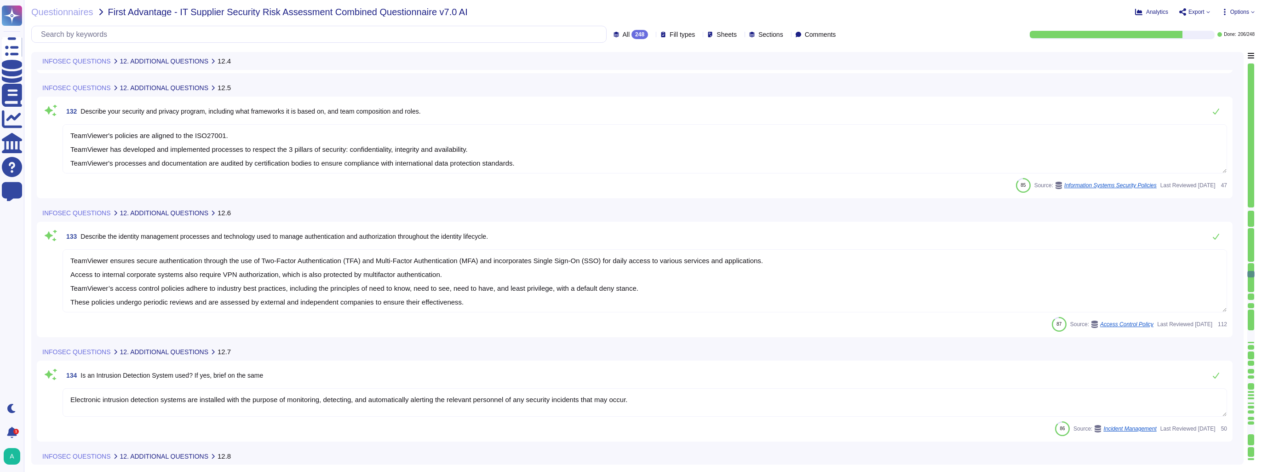
type textarea "TeamViewer owns several certifications which includes but does not limit to: • …"
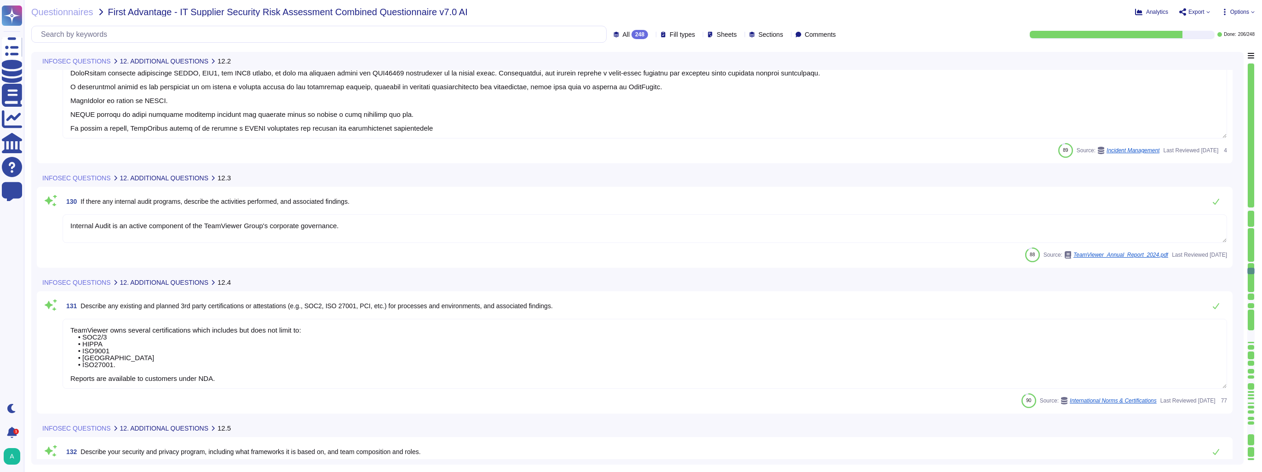
type textarea "LoreMipsum dol s ametconsectet adipiscing elitse DoeiUsmodt incidid utl etdolor…"
type textarea "Internal Audit is an active component of the TeamViewer Group's corporate gover…"
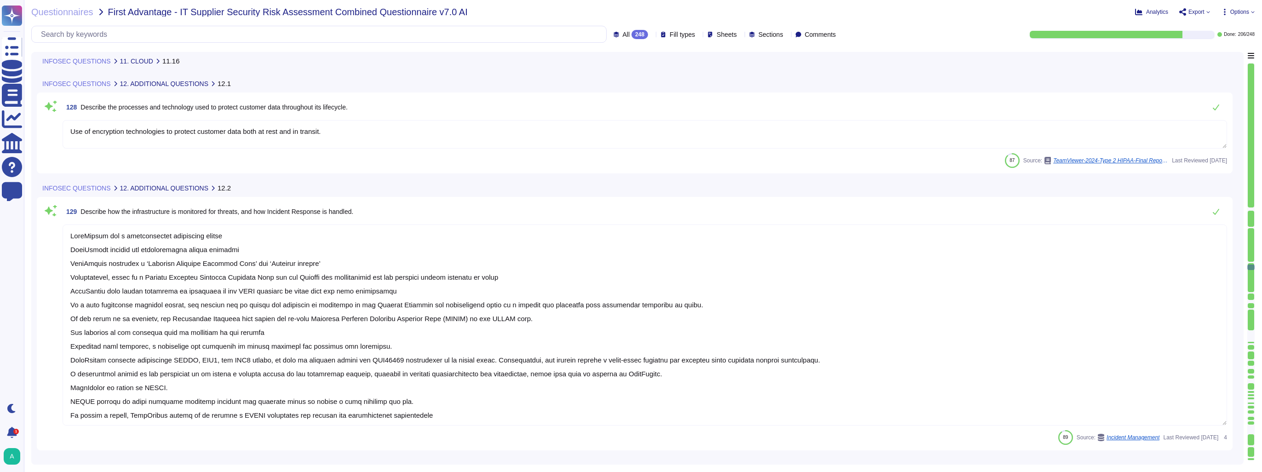
type textarea "All TeamViewer customers use the same SaaS platform - more than 60,000 customer…"
type textarea "Use of encryption technologies to protect customer data both at rest and in tra…"
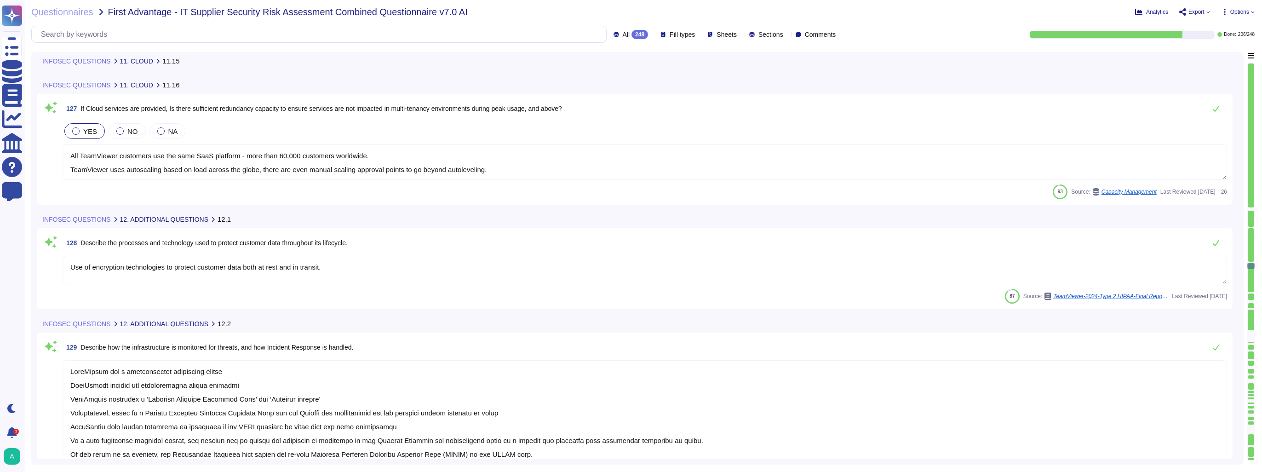
type textarea "The location of a disaster recovery site and the method for obtaining backup me…"
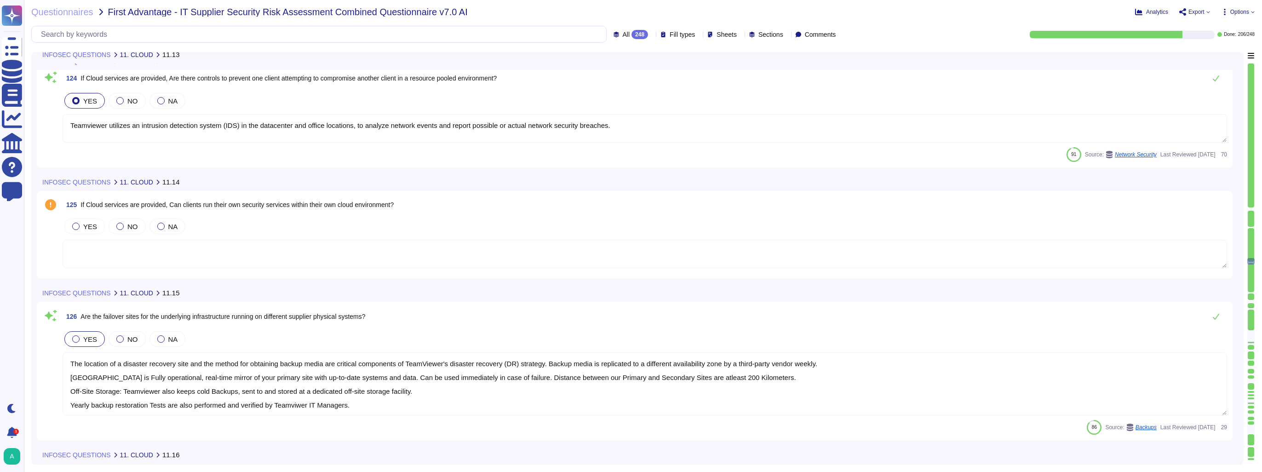
type textarea "Authorized employees can access the system over the Internet using VPN technolo…"
type textarea "Teamviewer utilizes an intrusion detection system (IDS) in the datacenter and o…"
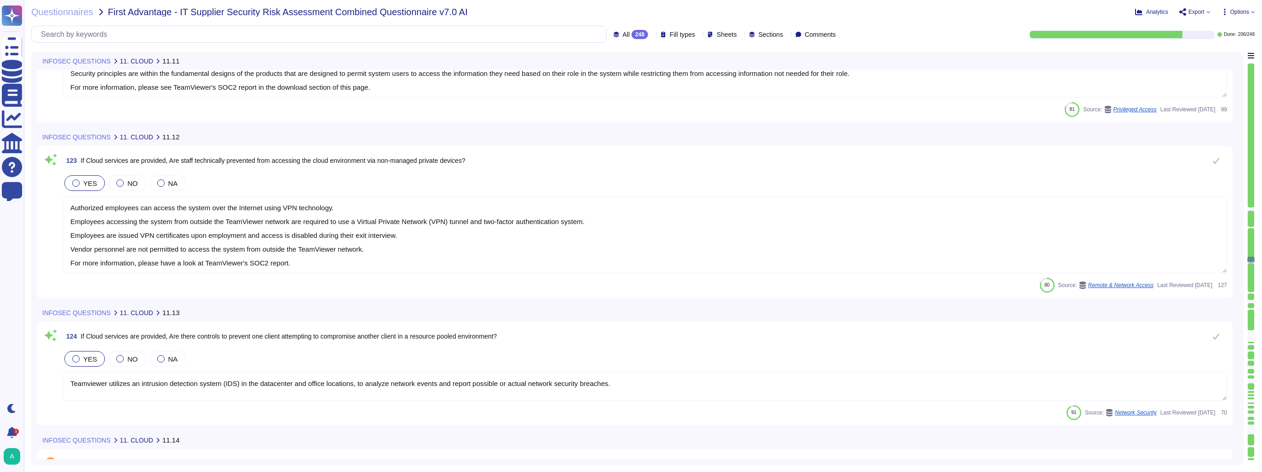
type textarea "TeamViewer uses role-based security architecture and requires users of the syst…"
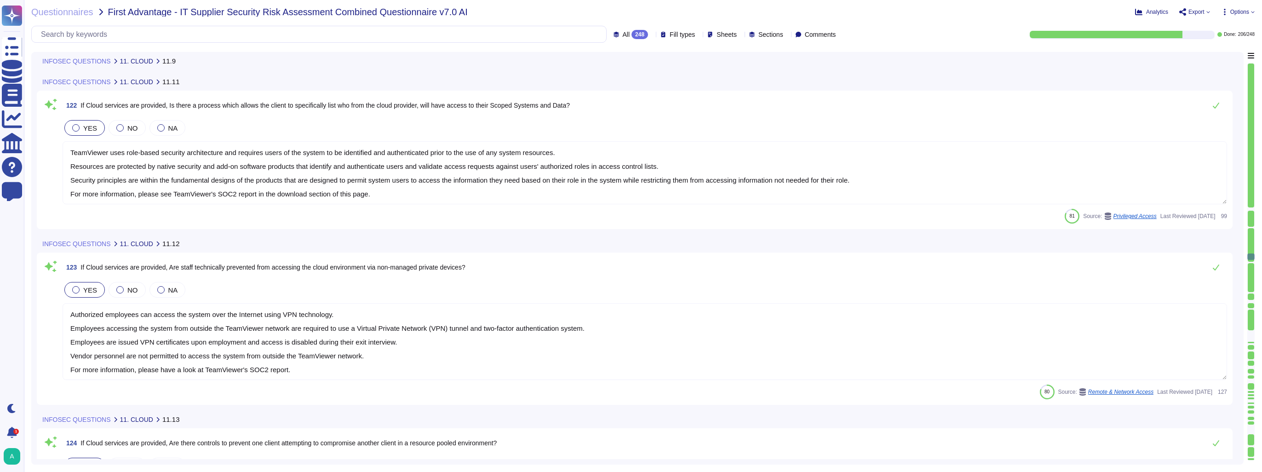
type textarea "Yes and in addition to that, TeamViewer employs end-to-end data encryption, ens…"
type textarea "TeamViewer will provide the Customer with the necessary information to maintain…"
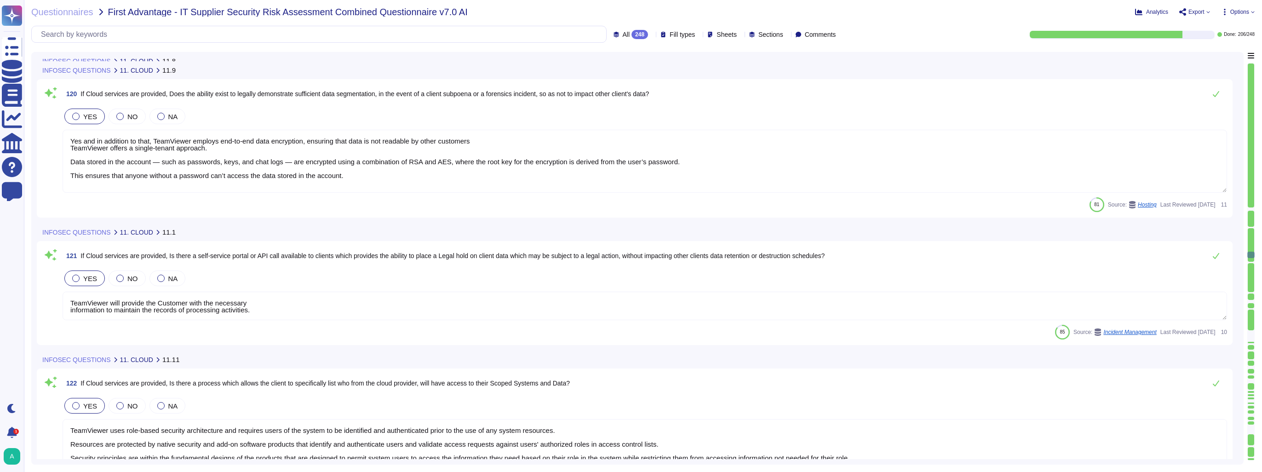
type textarea "TeamViewer offers dedicated router which can be issued in one of its partner da…"
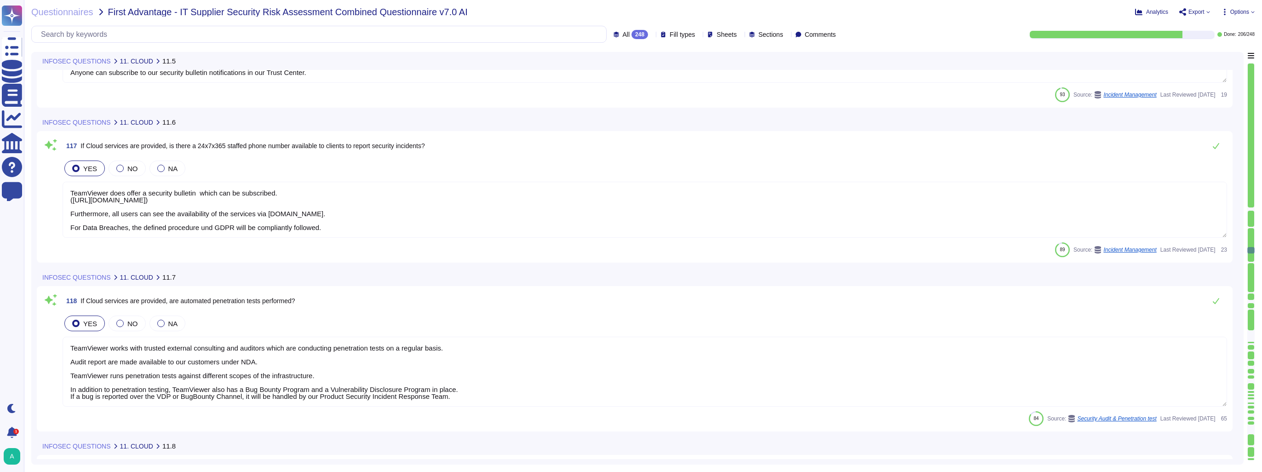
type textarea "TeamViewer communicates service availability via TeamViewer's status page [DOMA…"
type textarea "TeamViewer does offer a security bulletin which can be subscribed. ([URL][DOMAI…"
type textarea "TeamViewer works with trusted external consulting and auditors which are conduc…"
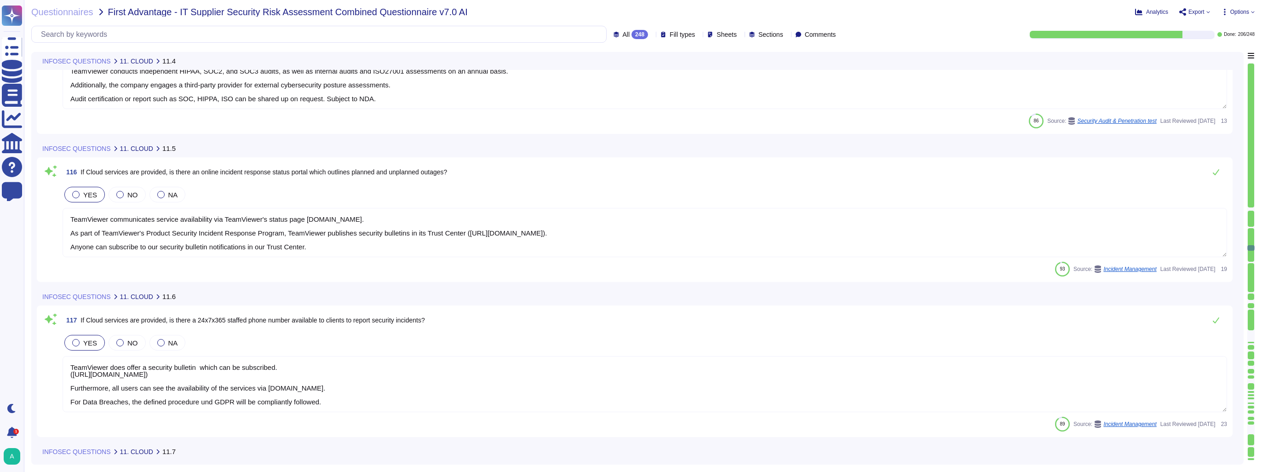
type textarea "TeamViewer is audited on an annual basis. TeamViewer conducts independent HIPAA…"
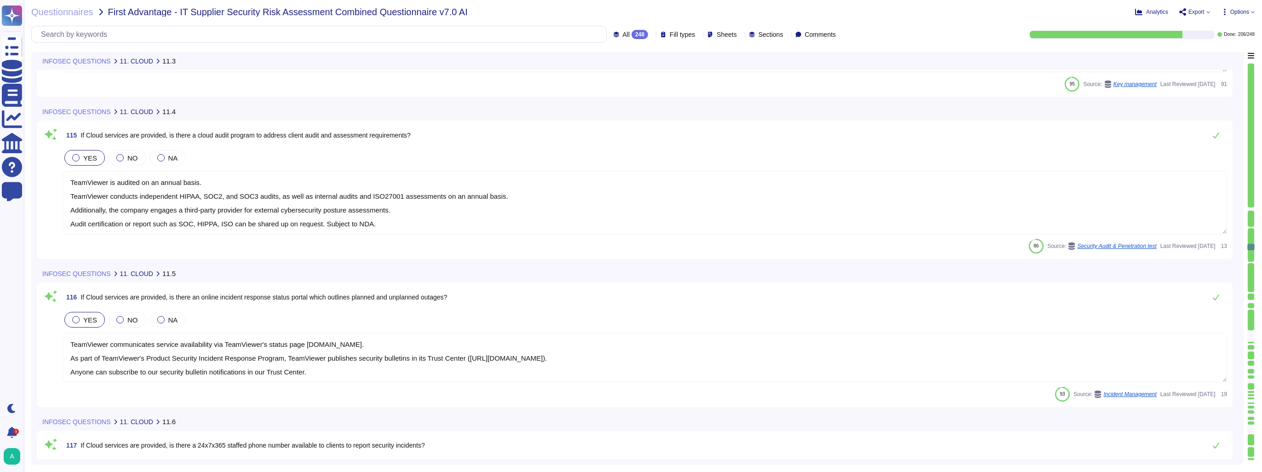
type textarea "The TeamViewer product has different types of secret keys which are also handle…"
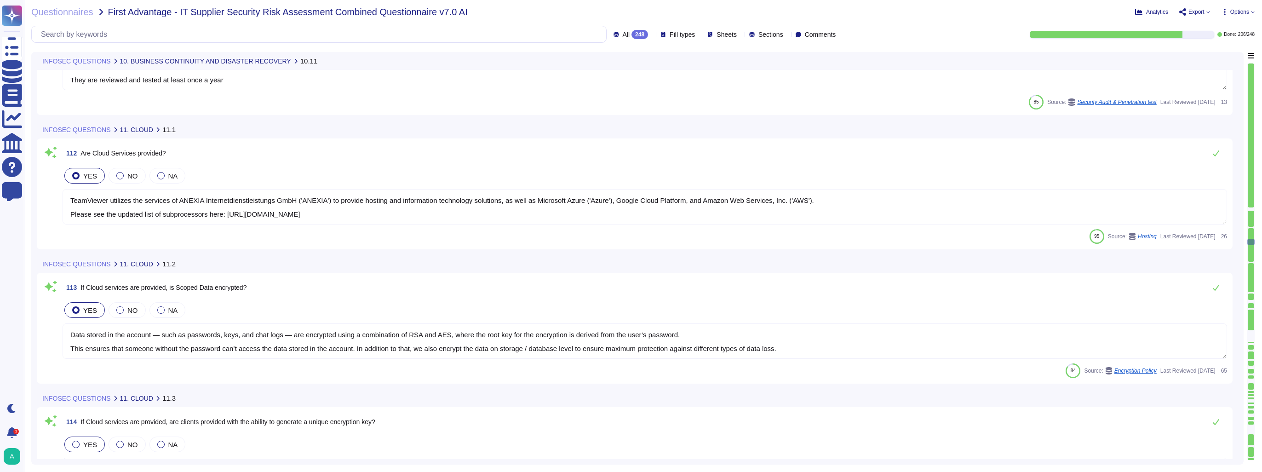
type textarea "TeamViewer does have a Business Continuity Plan and as well a Disaster Recovery…"
type textarea "TeamViewer utilizes the services of ANEXIA Internetdienstleistungs GmbH ('ANEXI…"
type textarea "Data stored in the account — such as passwords, keys, and chat logs — are encry…"
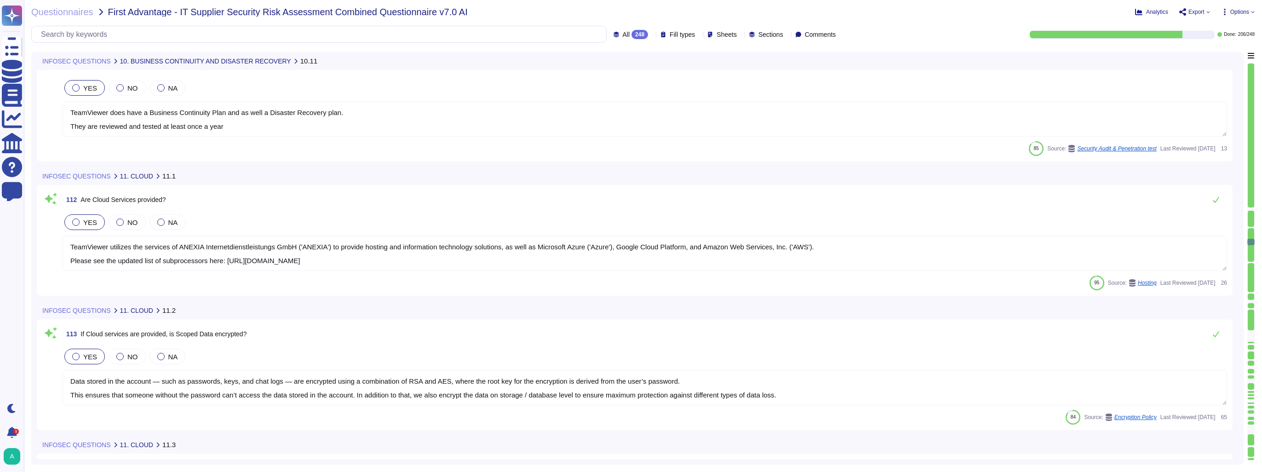
scroll to position [14124, 0]
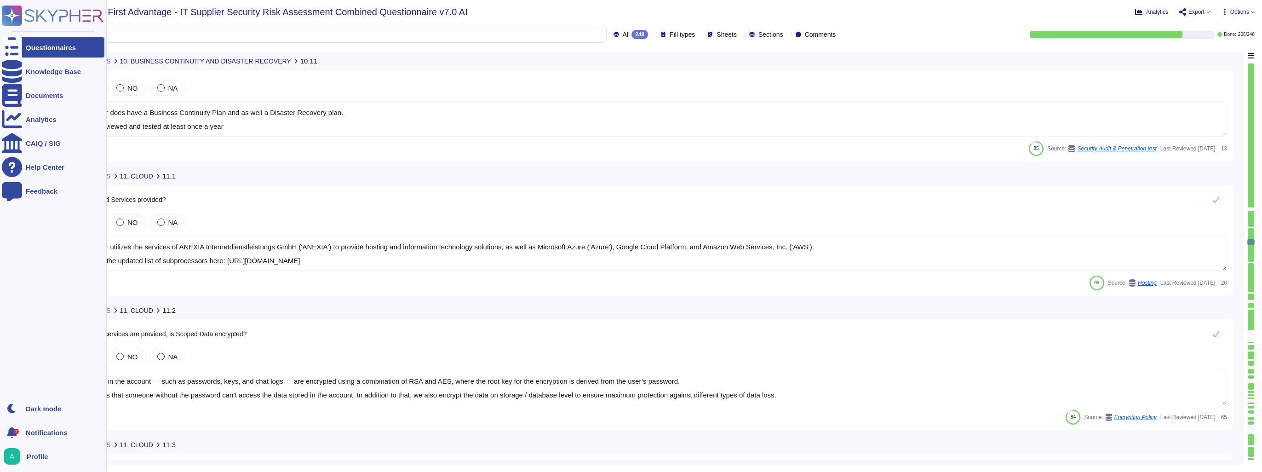
click at [19, 46] on div at bounding box center [12, 47] width 20 height 20
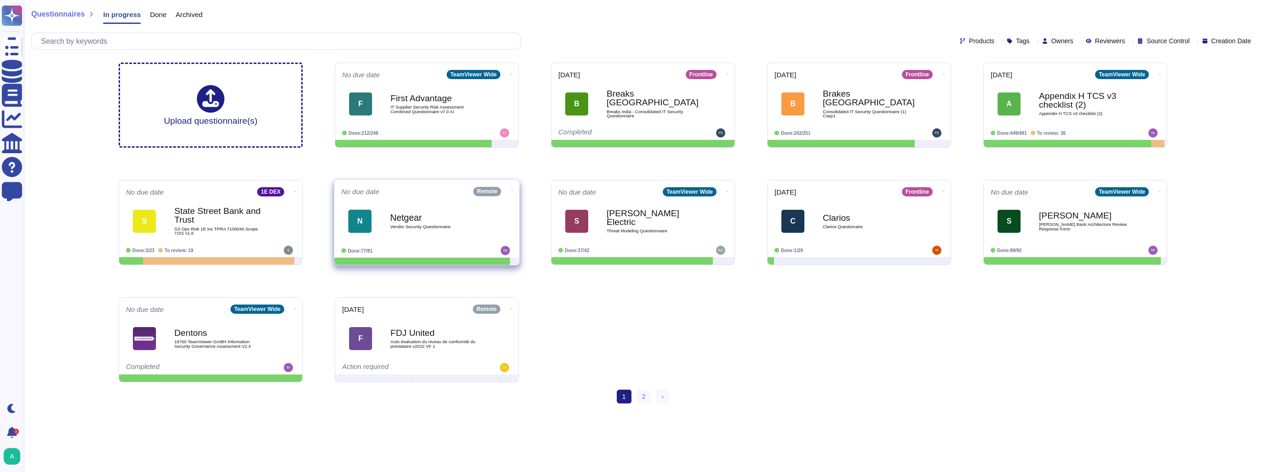
click at [416, 220] on b "Netgear" at bounding box center [436, 217] width 93 height 9
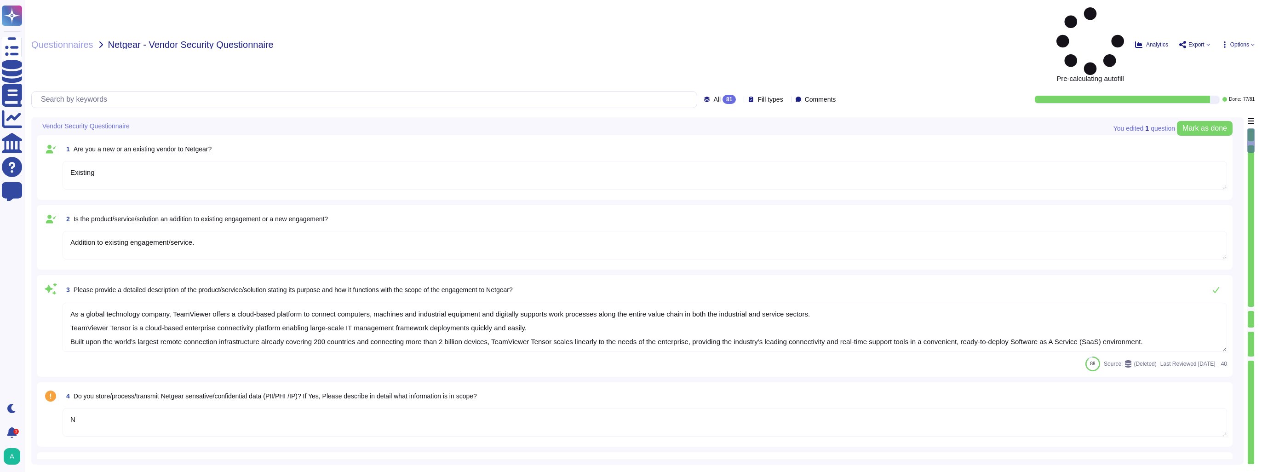
type textarea "Existing"
type textarea "Addition to existing engagement/service."
type textarea "As a global technology company, TeamViewer offers a cloud-based platform to con…"
type textarea "N"
type textarea "TeamViewer is using sub-processors to provide specific capabilities. All the su…"
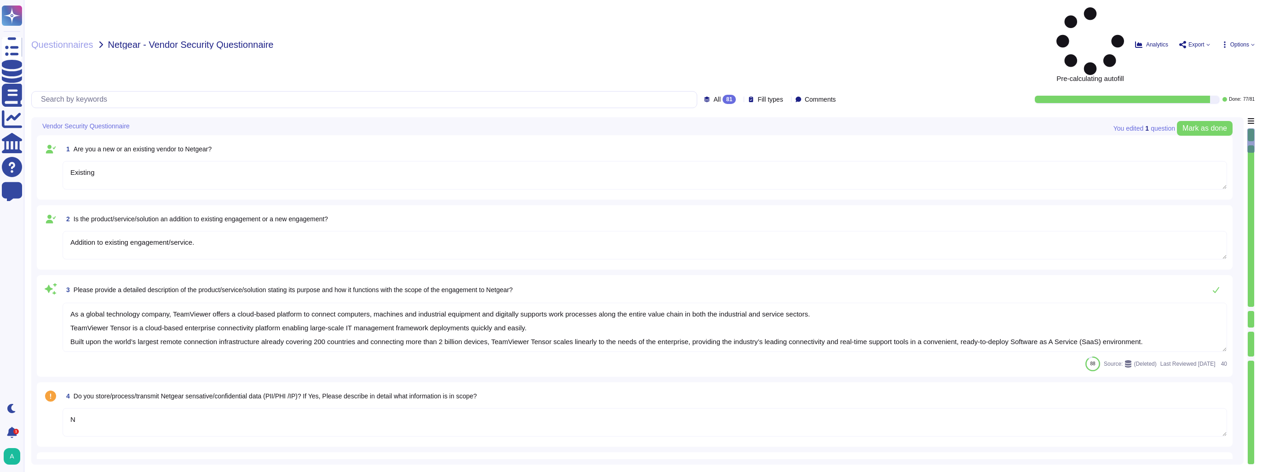
type textarea "TeamViewer is a global organization which offer his services all around the glo…"
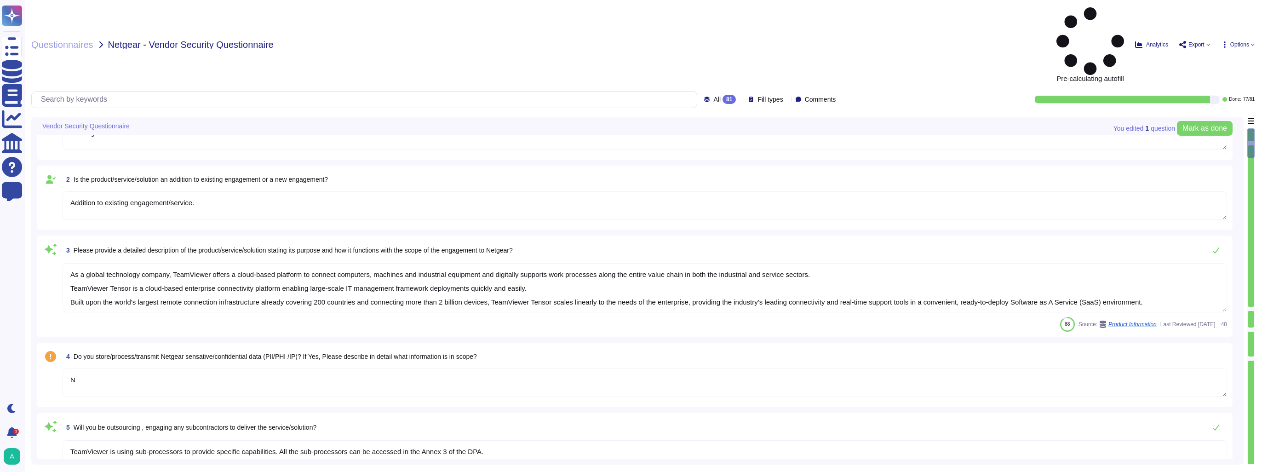
type textarea "Doing so, we may process certain personal data, e.g, data associated with your …"
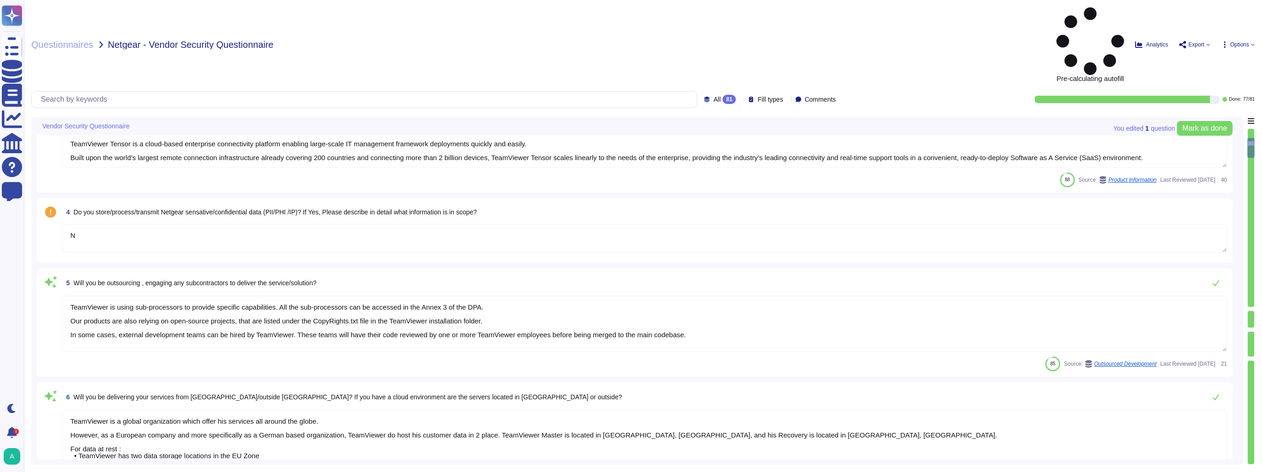
type textarea "TeamViewer's policies are aligned to the ISO27001. TeamViewer has developed and…"
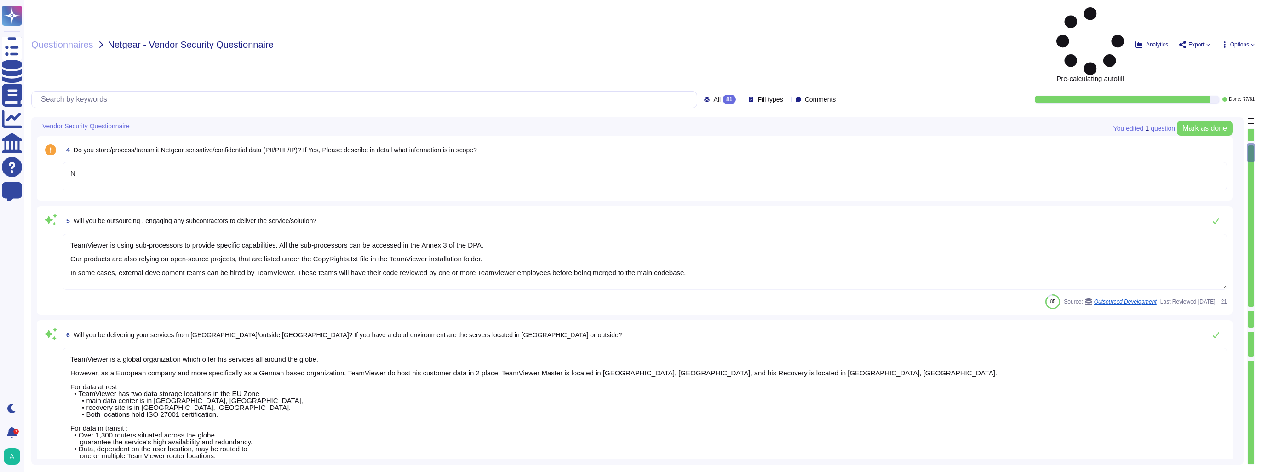
type textarea "Yes"
type textarea "As further detailed in that chapter, TeamViewer has identified product, data, a…"
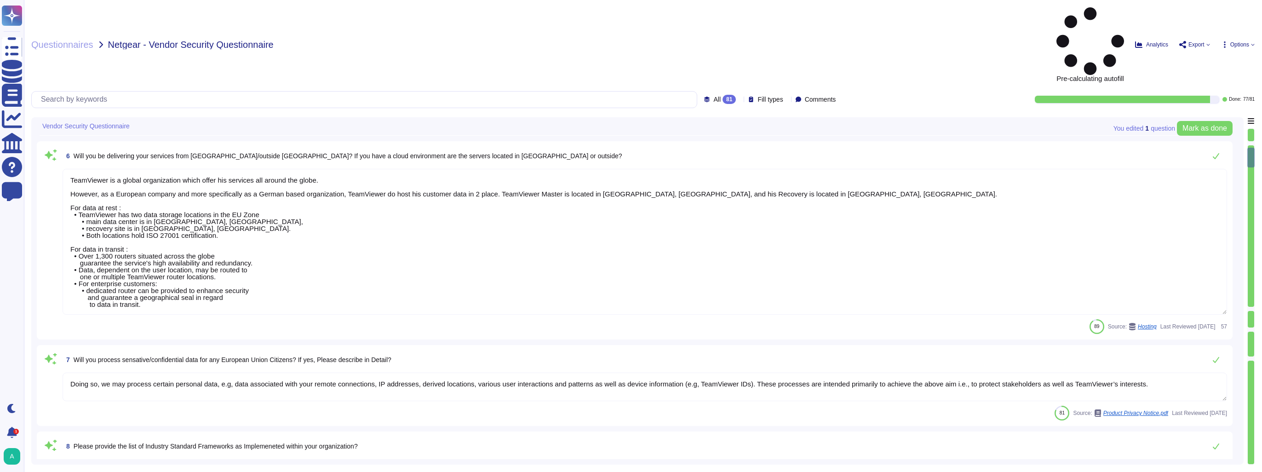
type textarea "Yes"
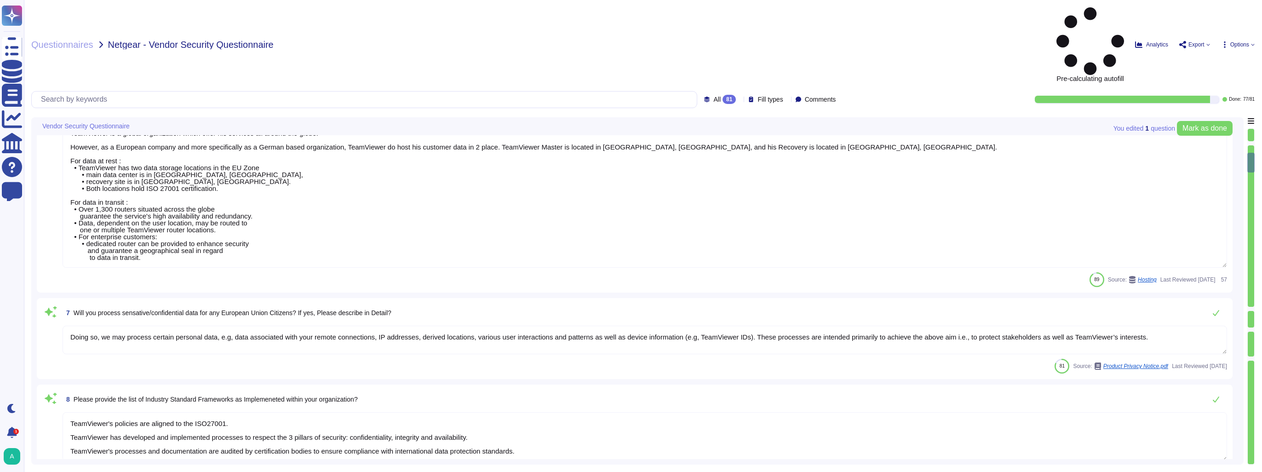
type textarea "Yes"
type textarea "The Group sees a major risk in the competitive environment."
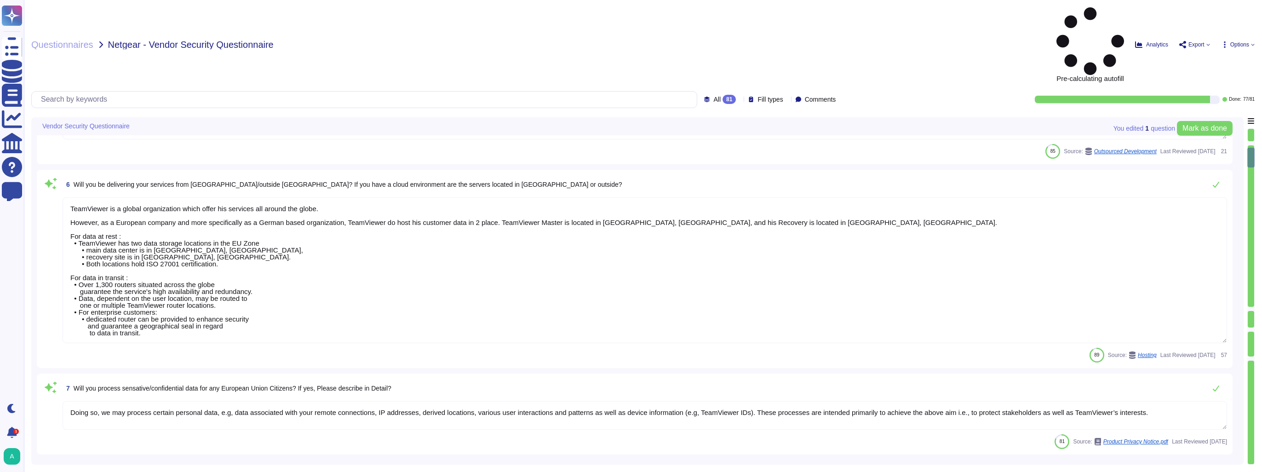
type textarea "As a global technology company, TeamViewer offers a cloud-based platform to con…"
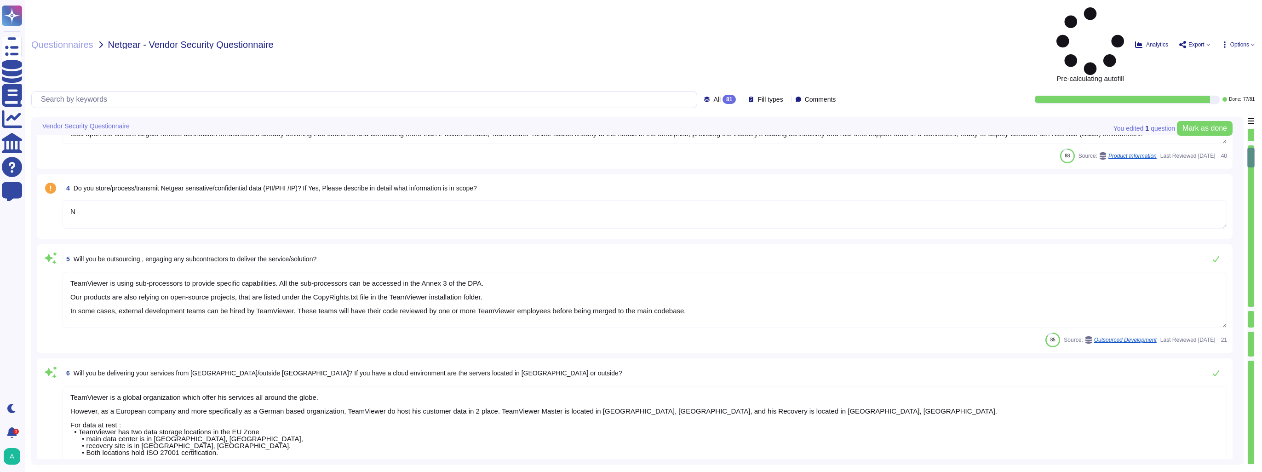
scroll to position [138, 0]
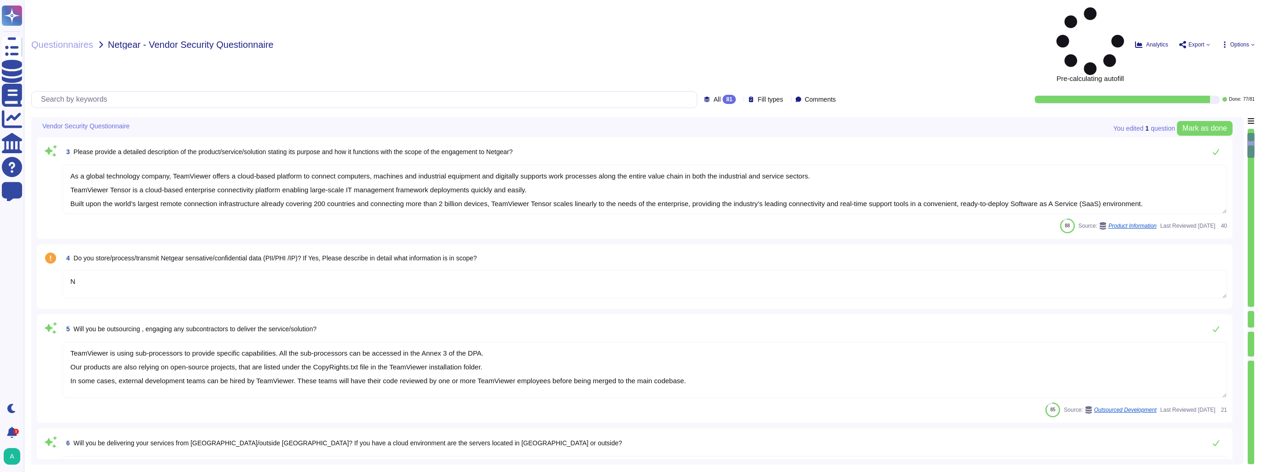
type textarea "Existing"
type textarea "Addition to existing engagement/service."
click at [113, 270] on textarea "N" at bounding box center [645, 284] width 1165 height 29
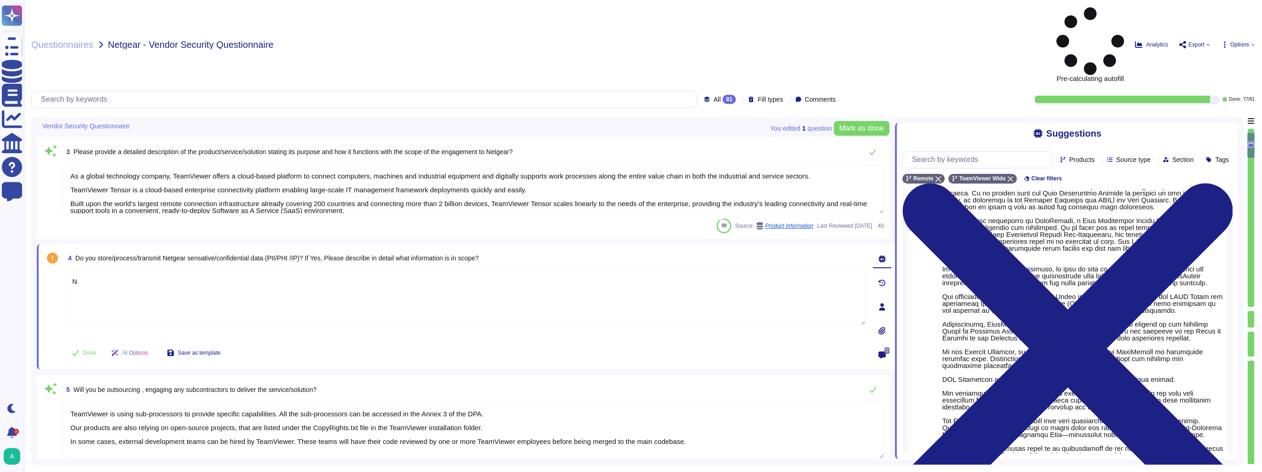
scroll to position [0, 0]
